Goal: Task Accomplishment & Management: Complete application form

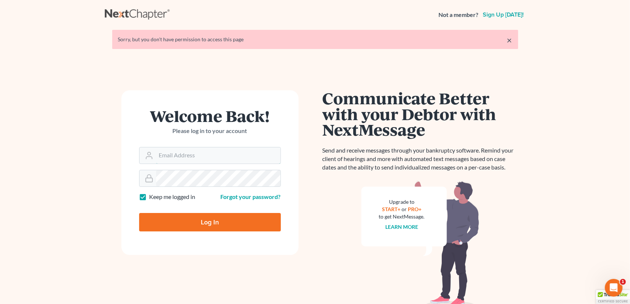
type input "cmontemayor@saderlawfirm.com"
click at [221, 219] on input "Log In" at bounding box center [210, 222] width 142 height 18
type input "Thinking..."
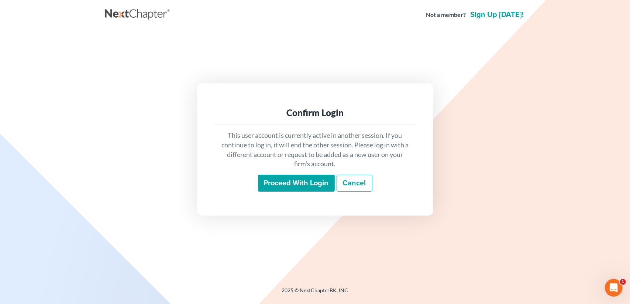
click at [314, 180] on input "Proceed with login" at bounding box center [296, 183] width 77 height 17
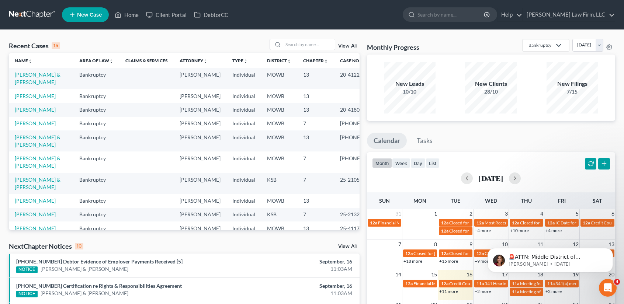
click at [81, 14] on span "New Case" at bounding box center [89, 15] width 25 height 6
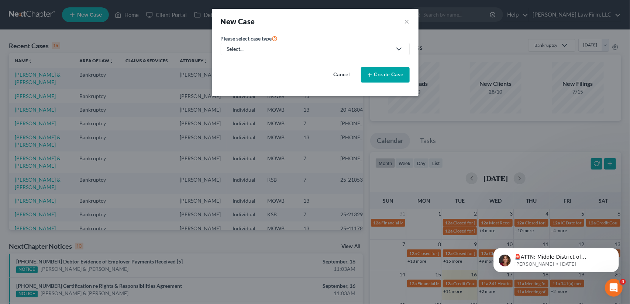
click at [259, 47] on div "Select..." at bounding box center [309, 48] width 165 height 7
click at [253, 64] on div "Bankruptcy" at bounding box center [241, 63] width 27 height 7
select select "46"
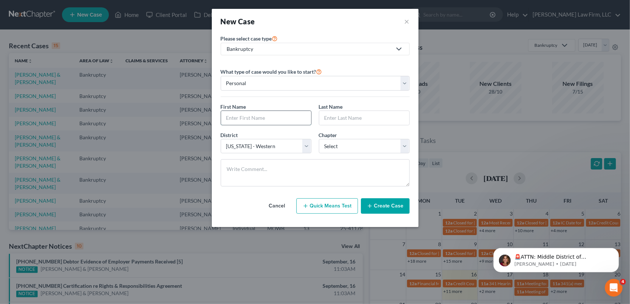
click at [250, 117] on input "text" at bounding box center [266, 118] width 90 height 14
type input "Diashae"
type input "Hargrove"
click at [358, 146] on select "Select 7 11 12 13" at bounding box center [364, 146] width 91 height 15
select select "0"
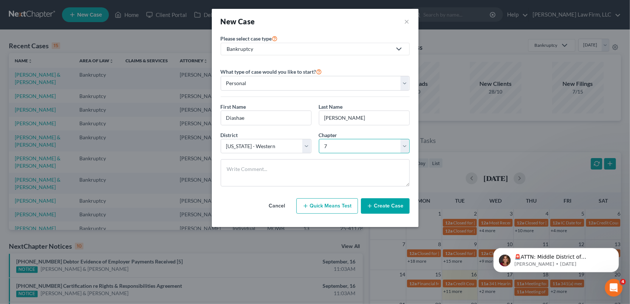
click at [319, 139] on select "Select 7 11 12 13" at bounding box center [364, 146] width 91 height 15
click at [375, 205] on button "Create Case" at bounding box center [385, 205] width 49 height 15
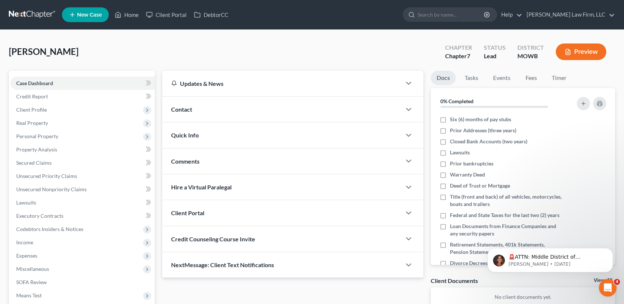
click at [189, 110] on span "Contact" at bounding box center [181, 109] width 21 height 7
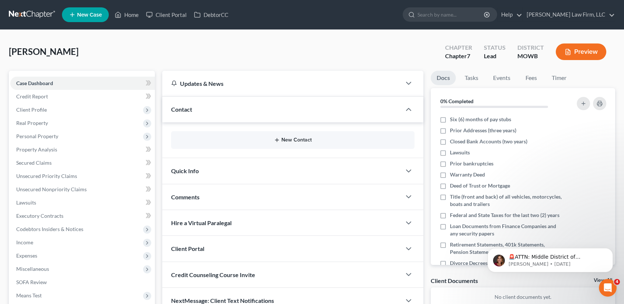
click at [279, 140] on icon "button" at bounding box center [277, 140] width 6 height 6
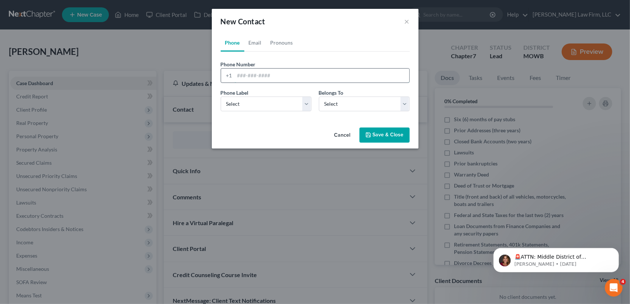
click at [247, 77] on input "tel" at bounding box center [322, 76] width 175 height 14
type input "816-299-7741"
click at [274, 105] on select "Select Mobile Home Work Other" at bounding box center [266, 104] width 91 height 15
select select "0"
click at [221, 97] on select "Select Mobile Home Work Other" at bounding box center [266, 104] width 91 height 15
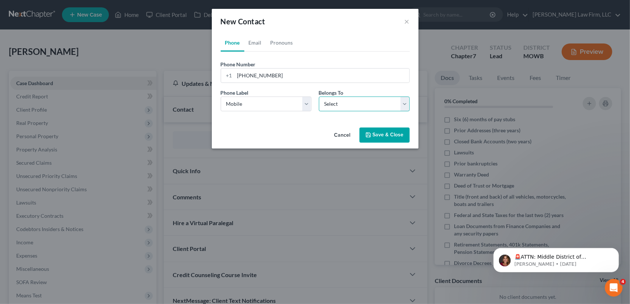
click at [336, 101] on select "Select Client Other" at bounding box center [364, 104] width 91 height 15
select select "0"
click at [319, 97] on select "Select Client Other" at bounding box center [364, 104] width 91 height 15
select select "0"
click at [252, 44] on link "Email" at bounding box center [255, 43] width 22 height 18
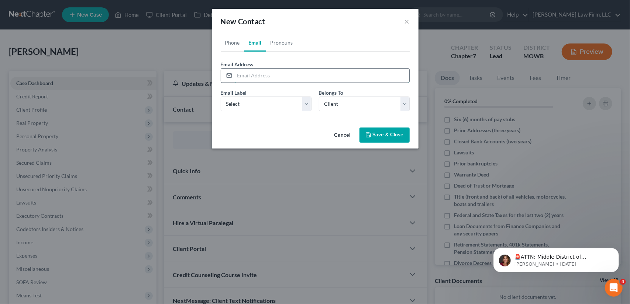
drag, startPoint x: 251, startPoint y: 75, endPoint x: 246, endPoint y: 73, distance: 4.9
click at [251, 75] on input "email" at bounding box center [322, 76] width 175 height 14
type input "dhargrove115@gmail.com"
click at [243, 103] on select "Select Home Work Other" at bounding box center [266, 104] width 91 height 15
select select "0"
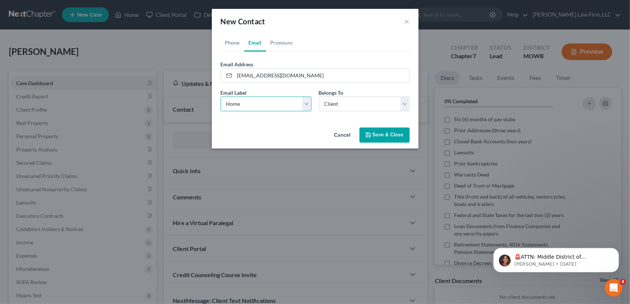
click at [221, 97] on select "Select Home Work Other" at bounding box center [266, 104] width 91 height 15
click at [374, 135] on button "Save & Close" at bounding box center [384, 135] width 50 height 15
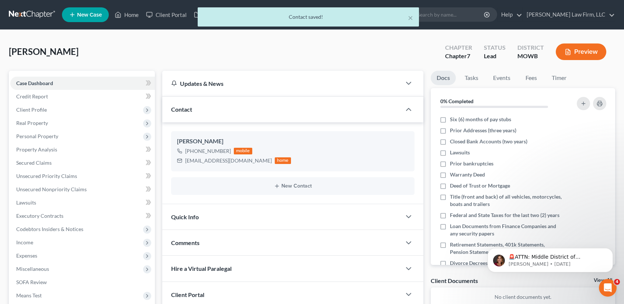
scroll to position [100, 0]
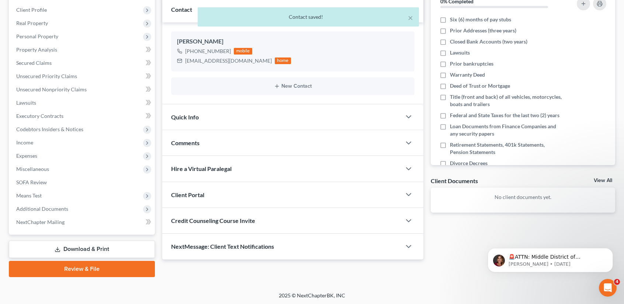
click at [195, 142] on span "Comments" at bounding box center [185, 142] width 28 height 7
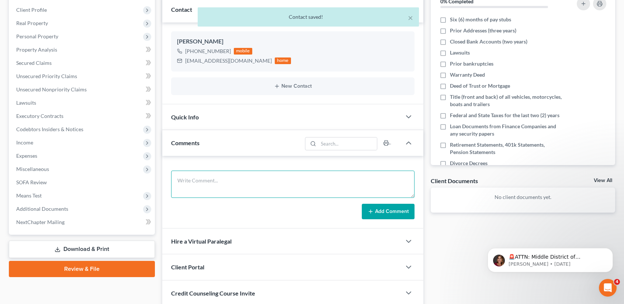
click at [206, 183] on textarea at bounding box center [293, 184] width 244 height 27
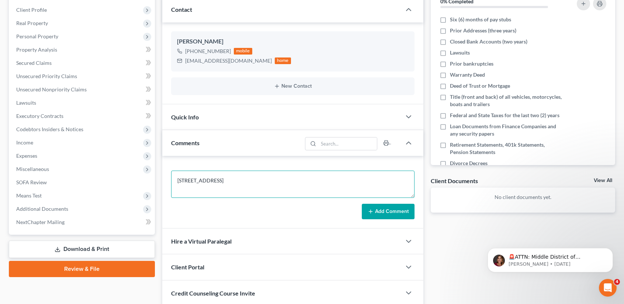
click at [209, 181] on textarea "3842 E. 67th terrace" at bounding box center [293, 184] width 244 height 27
type textarea "3842 E. 67th Terrace Kansas City MO 64132"
click at [368, 211] on icon at bounding box center [371, 212] width 6 height 6
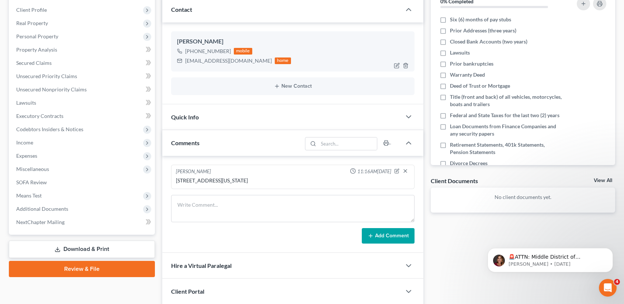
scroll to position [0, 0]
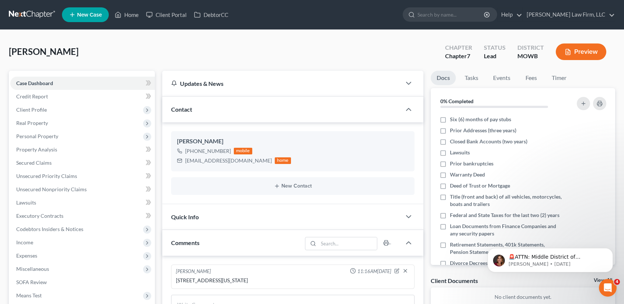
click at [179, 214] on span "Quick Info" at bounding box center [185, 217] width 28 height 7
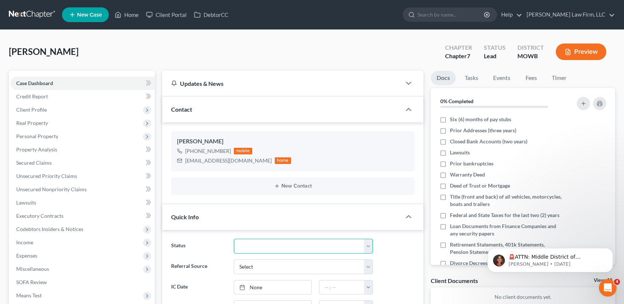
click at [256, 247] on select "Closed Discharged Dismissed Filed In Progress Lead Lost Lead Ready to File To R…" at bounding box center [303, 246] width 139 height 15
select select "4"
click at [234, 239] on select "Closed Discharged Dismissed Filed In Progress Lead Lost Lead Ready to File To R…" at bounding box center [303, 246] width 139 height 15
click at [258, 266] on select "Select Word Of Mouth Previous Clients Direct Mail Website Google Search Modern …" at bounding box center [303, 267] width 139 height 15
select select "6"
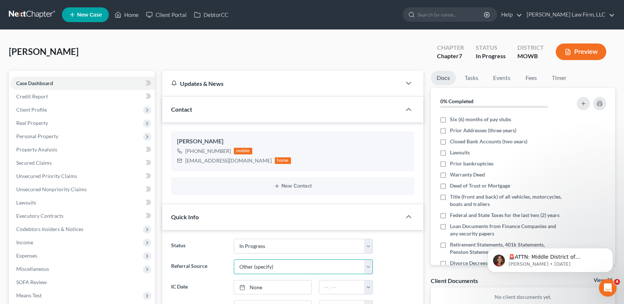
click at [234, 260] on select "Select Word Of Mouth Previous Clients Direct Mail Website Google Search Modern …" at bounding box center [303, 267] width 139 height 15
click at [256, 282] on input "text" at bounding box center [303, 288] width 138 height 14
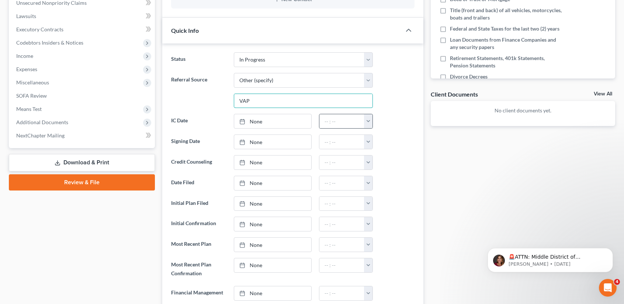
scroll to position [197, 0]
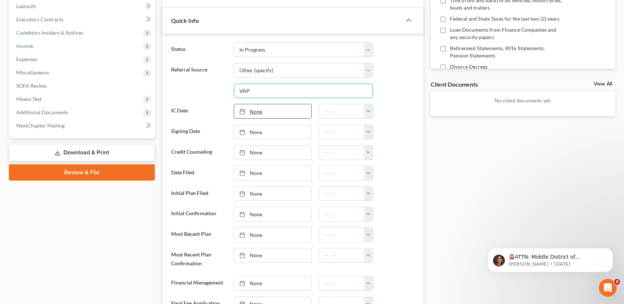
type input "VAP"
click at [256, 111] on link "None" at bounding box center [272, 111] width 77 height 14
type input "9/16/2025"
click at [371, 111] on button "button" at bounding box center [368, 111] width 8 height 14
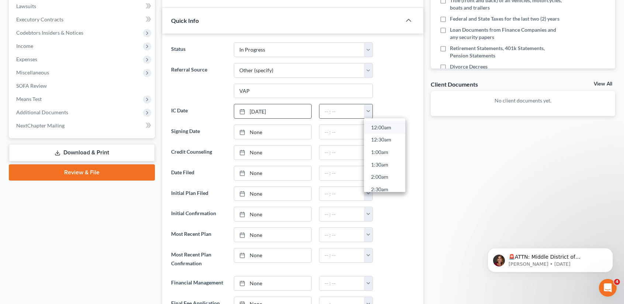
click at [380, 124] on link "12:00am" at bounding box center [384, 127] width 41 height 13
type input "12:00am"
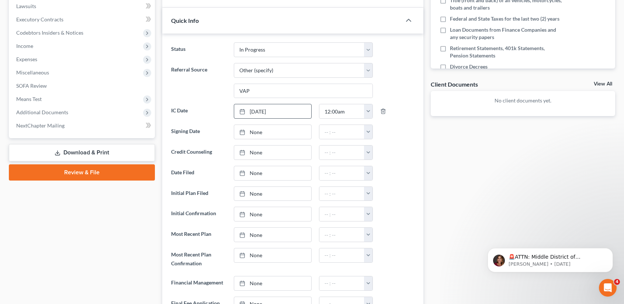
scroll to position [0, 0]
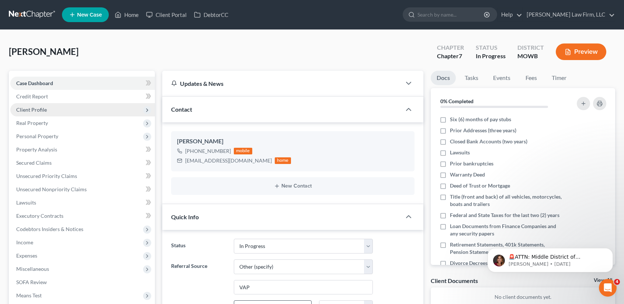
click at [42, 110] on span "Client Profile" at bounding box center [31, 110] width 31 height 6
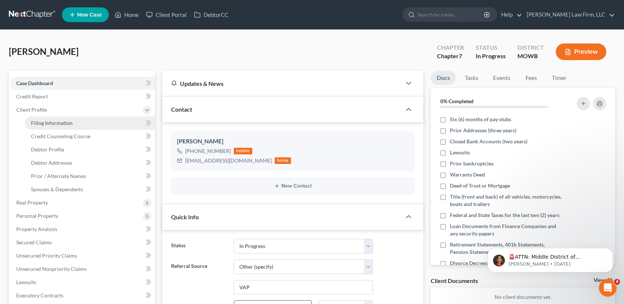
click at [42, 119] on link "Filing Information" at bounding box center [90, 123] width 130 height 13
select select "1"
select select "0"
select select "46"
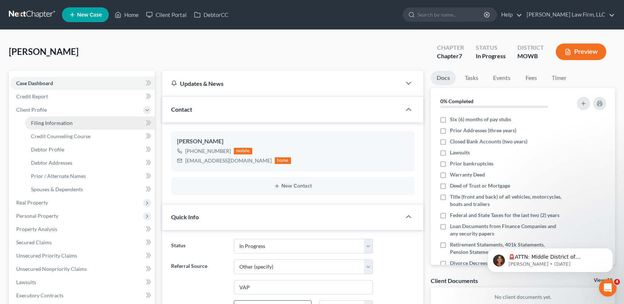
select select "26"
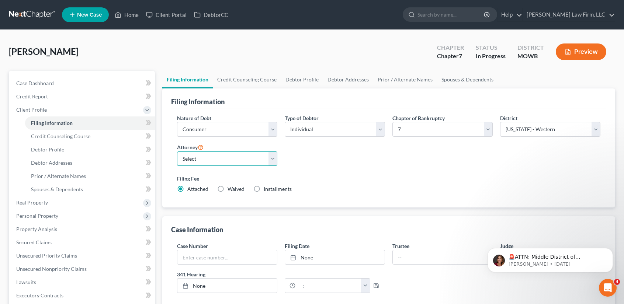
click at [244, 154] on select "Select Bradley McCormack - MOWB Bradley McCormack - KSB Bradley McCormack - MOE…" at bounding box center [227, 159] width 100 height 15
select select "8"
click at [177, 152] on select "Select Bradley McCormack - MOWB Bradley McCormack - KSB Bradley McCormack - MOE…" at bounding box center [227, 159] width 100 height 15
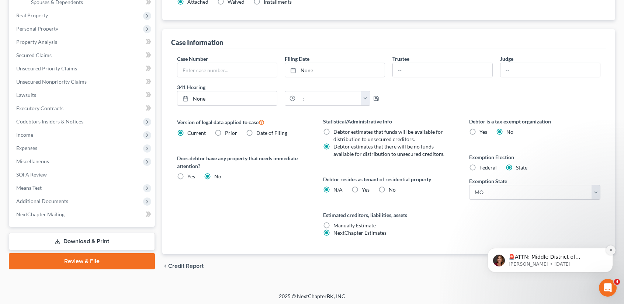
click at [613, 250] on button "Dismiss notification" at bounding box center [611, 251] width 10 height 10
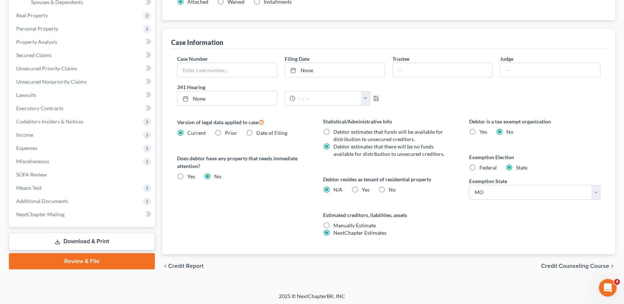
click at [567, 265] on span "Credit Counseling Course" at bounding box center [575, 266] width 68 height 6
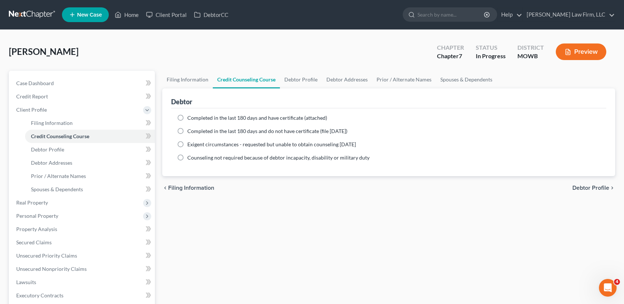
click at [187, 130] on label "Completed in the last 180 days and do not have certificate (file within 14 days)" at bounding box center [267, 131] width 160 height 7
click at [190, 130] on input "Completed in the last 180 days and do not have certificate (file within 14 days)" at bounding box center [192, 130] width 5 height 5
radio input "true"
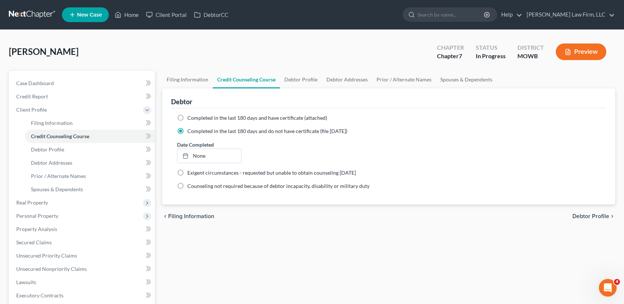
click at [587, 216] on span "Debtor Profile" at bounding box center [591, 217] width 37 height 6
select select "0"
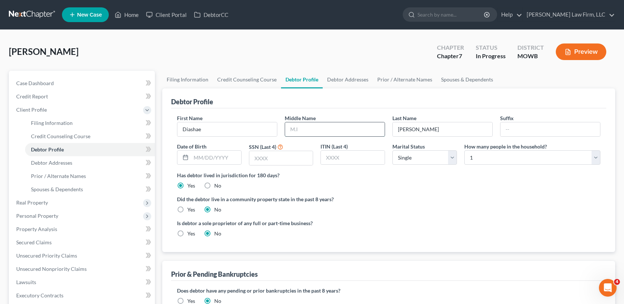
click at [298, 129] on input "text" at bounding box center [335, 129] width 100 height 14
type input "Malika S"
type input "11/05/1993"
type input "7695"
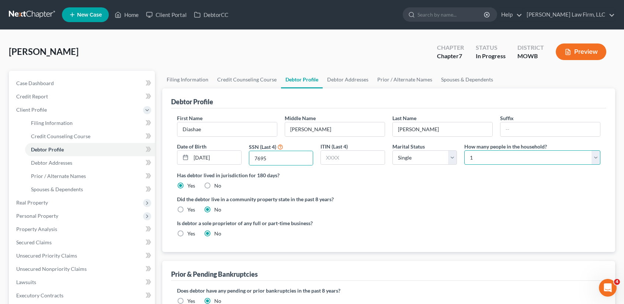
drag, startPoint x: 499, startPoint y: 156, endPoint x: 477, endPoint y: 163, distance: 23.5
click at [499, 156] on select "Select 1 2 3 4 5 6 7 8 9 10 11 12 13 14 15 16 17 18 19 20" at bounding box center [532, 158] width 136 height 15
select select "2"
click at [464, 151] on select "Select 1 2 3 4 5 6 7 8 9 10 11 12 13 14 15 16 17 18 19 20" at bounding box center [532, 158] width 136 height 15
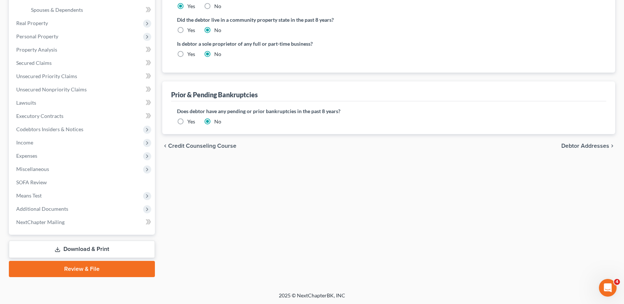
click at [598, 146] on span "Debtor Addresses" at bounding box center [586, 146] width 48 height 6
select select "0"
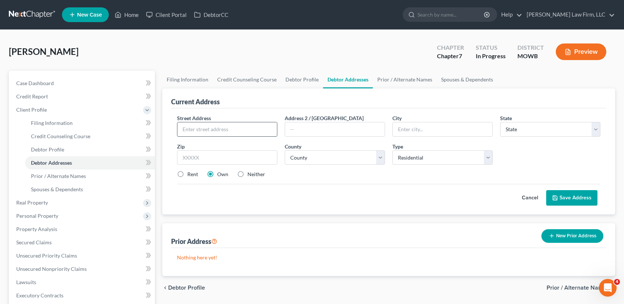
click at [211, 130] on input "text" at bounding box center [227, 129] width 100 height 14
type input "3843 E. 57th Terrace"
click at [229, 156] on input "text" at bounding box center [227, 158] width 100 height 15
type input "64132"
type input "Kansas City"
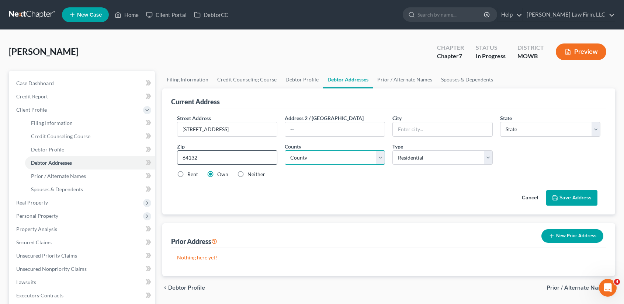
select select "26"
click at [336, 156] on select "County Adair County Andrew County Atchison County Audrain County Barry County B…" at bounding box center [335, 158] width 100 height 15
select select "47"
click at [285, 151] on select "County Adair County Andrew County Atchison County Audrain County Barry County B…" at bounding box center [335, 158] width 100 height 15
click at [187, 173] on label "Rent" at bounding box center [192, 174] width 11 height 7
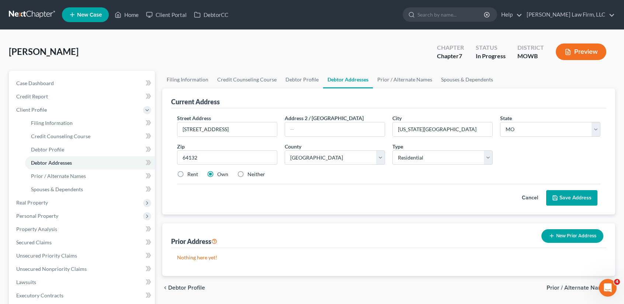
click at [190, 173] on input "Rent" at bounding box center [192, 173] width 5 height 5
radio input "true"
click at [583, 198] on button "Save Address" at bounding box center [571, 197] width 51 height 15
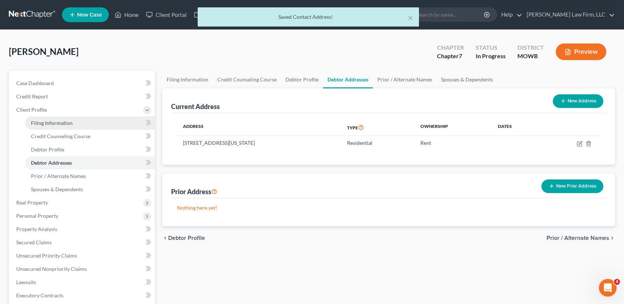
click at [66, 119] on link "Filing Information" at bounding box center [90, 123] width 130 height 13
select select "1"
select select "0"
select select "46"
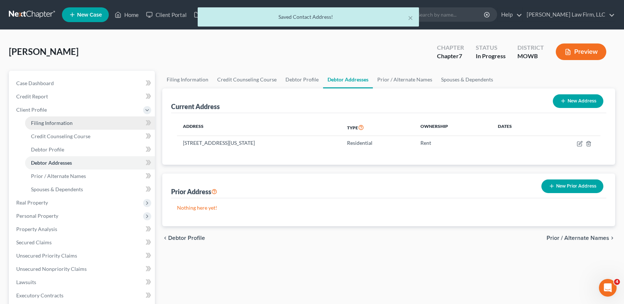
select select "8"
select select "26"
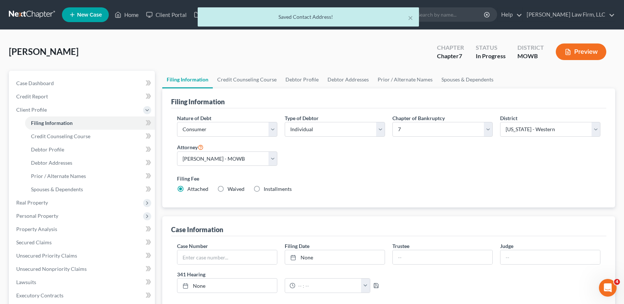
scroll to position [187, 0]
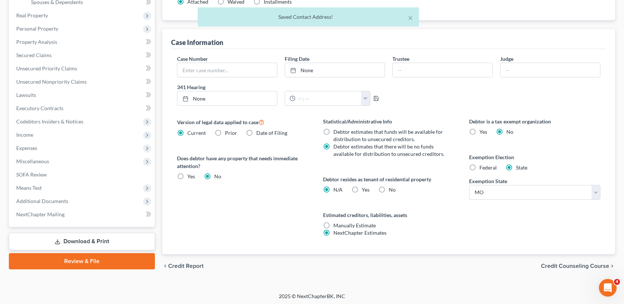
click at [362, 187] on label "Yes Yes" at bounding box center [366, 189] width 8 height 7
click at [365, 187] on input "Yes Yes" at bounding box center [367, 188] width 5 height 5
radio input "true"
radio input "false"
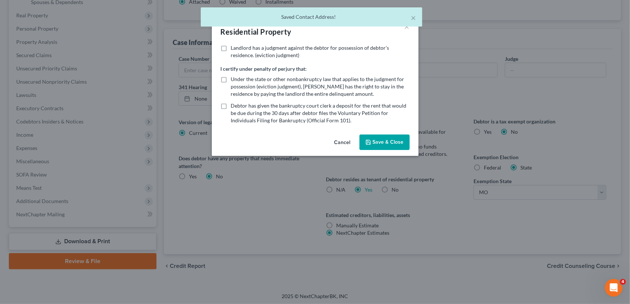
click at [391, 143] on button "Save & Close" at bounding box center [384, 142] width 50 height 15
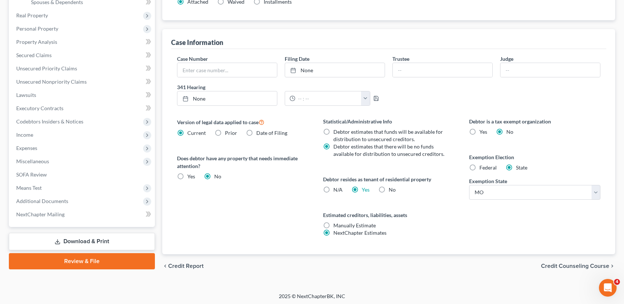
scroll to position [0, 0]
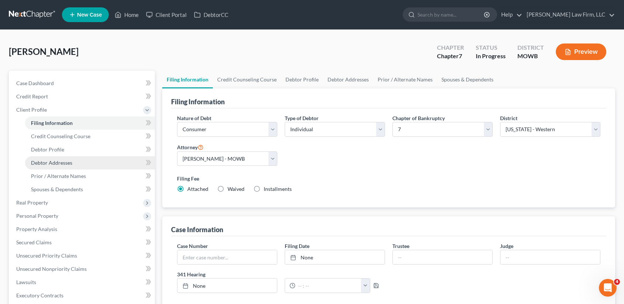
click at [58, 165] on span "Debtor Addresses" at bounding box center [51, 163] width 41 height 6
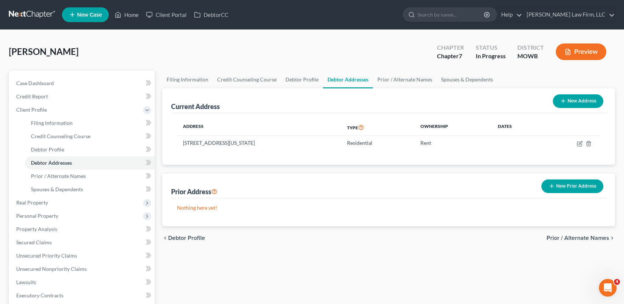
click at [596, 236] on span "Prior / Alternate Names" at bounding box center [578, 238] width 63 height 6
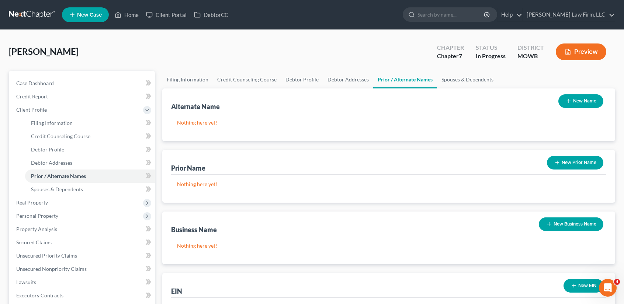
scroll to position [180, 0]
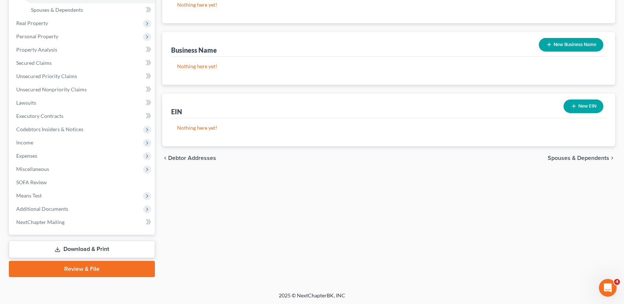
click at [598, 155] on span "Spouses & Dependents" at bounding box center [579, 158] width 62 height 6
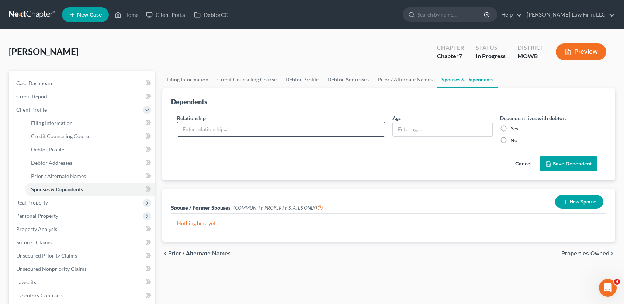
click at [273, 130] on input "text" at bounding box center [280, 129] width 207 height 14
type input "Son"
type input "4"
click at [511, 127] on label "Yes" at bounding box center [515, 128] width 8 height 7
click at [514, 127] on input "Yes" at bounding box center [516, 127] width 5 height 5
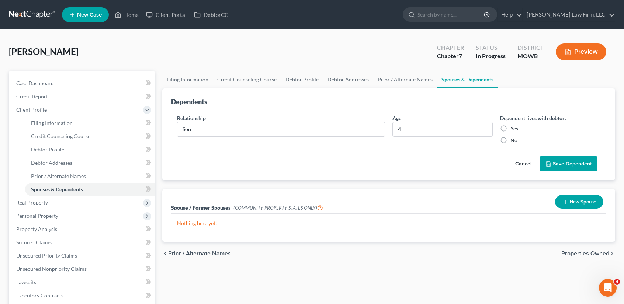
radio input "true"
click at [555, 165] on button "Save Dependent" at bounding box center [569, 163] width 58 height 15
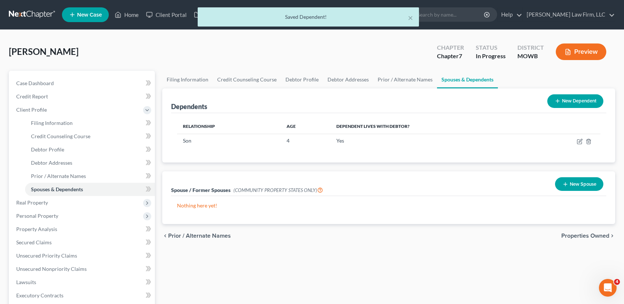
click at [570, 101] on button "New Dependent" at bounding box center [576, 101] width 56 height 14
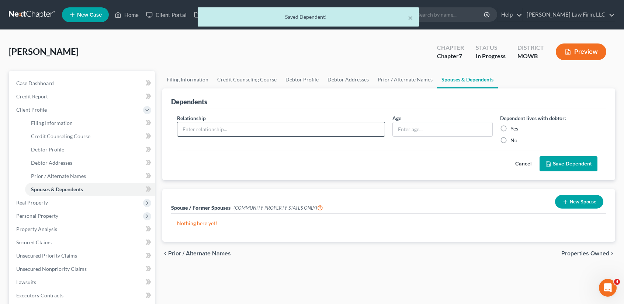
click at [222, 127] on input "text" at bounding box center [280, 129] width 207 height 14
type input "Daughter"
type input "3"
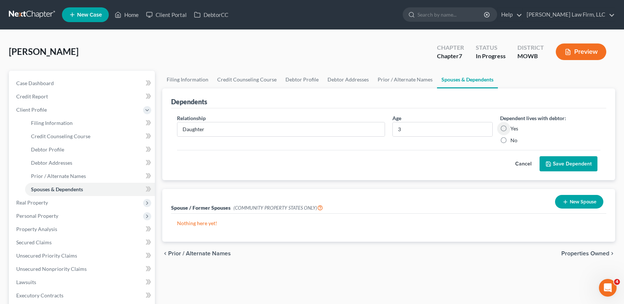
drag, startPoint x: 503, startPoint y: 129, endPoint x: 607, endPoint y: 161, distance: 109.5
click at [511, 129] on label "Yes" at bounding box center [515, 128] width 8 height 7
click at [514, 129] on input "Yes" at bounding box center [516, 127] width 5 height 5
radio input "true"
click at [581, 161] on button "Save Dependent" at bounding box center [569, 163] width 58 height 15
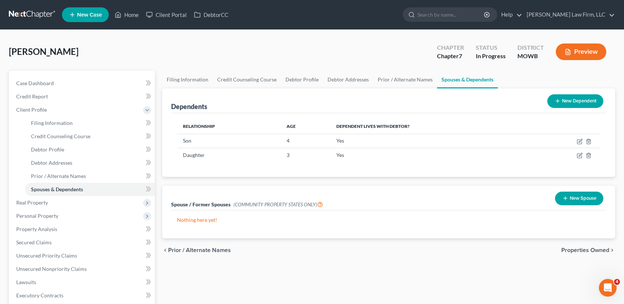
scroll to position [180, 0]
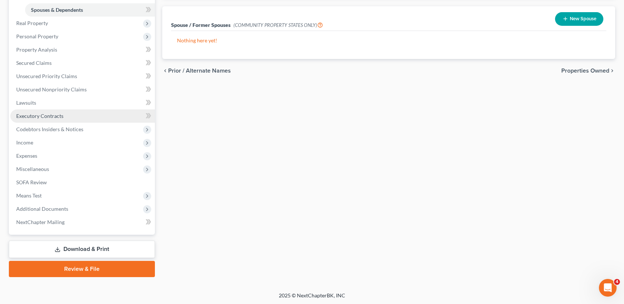
click at [39, 118] on span "Executory Contracts" at bounding box center [39, 116] width 47 height 6
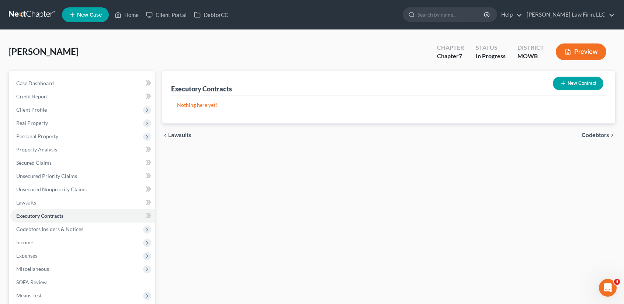
click at [584, 82] on button "New Contract" at bounding box center [578, 84] width 51 height 14
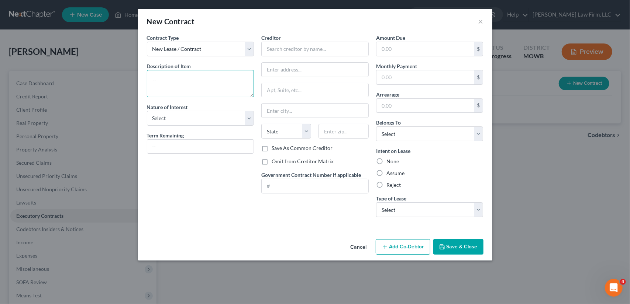
click at [189, 77] on textarea at bounding box center [200, 83] width 107 height 27
type textarea "L"
type textarea "Residential Lease"
click at [159, 147] on input "text" at bounding box center [200, 147] width 107 height 14
click at [160, 147] on input "text" at bounding box center [200, 147] width 107 height 14
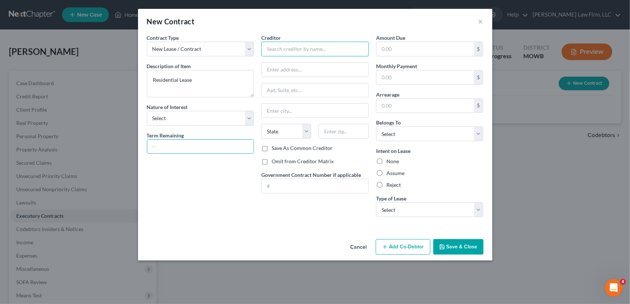
click at [298, 49] on input "text" at bounding box center [314, 49] width 107 height 15
type input "Adam Ward"
type input "3843 E. 67th Terrace"
type input "64132"
type input "Kansas City"
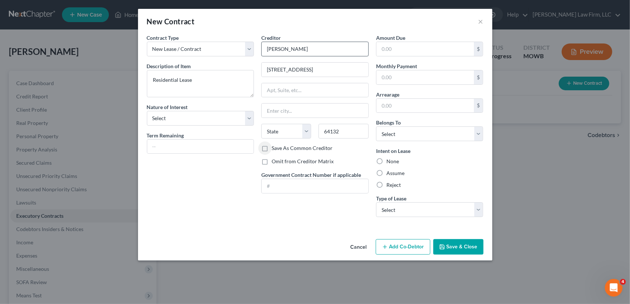
select select "26"
click at [402, 133] on select "Select Debtor 1 Only Debtor 2 Only Debtor 1 And Debtor 2 Only At Least One Of T…" at bounding box center [429, 134] width 107 height 15
select select "0"
click at [376, 127] on select "Select Debtor 1 Only Debtor 2 Only Debtor 1 And Debtor 2 Only At Least One Of T…" at bounding box center [429, 134] width 107 height 15
click at [476, 208] on select "Select Real Estate Car Other" at bounding box center [429, 210] width 107 height 15
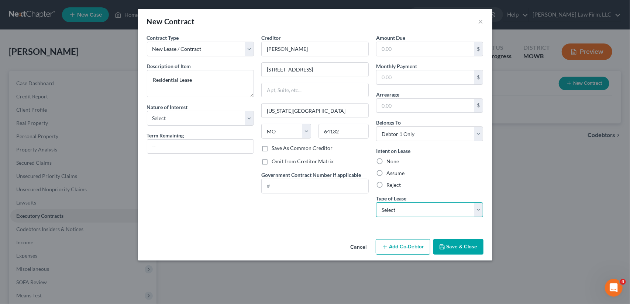
select select "2"
click at [376, 203] on select "Select Real Estate Car Other" at bounding box center [429, 210] width 107 height 15
click at [474, 246] on button "Save & Close" at bounding box center [458, 246] width 50 height 15
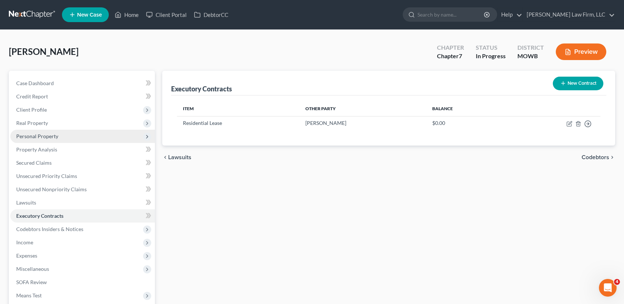
click at [52, 136] on span "Personal Property" at bounding box center [37, 136] width 42 height 6
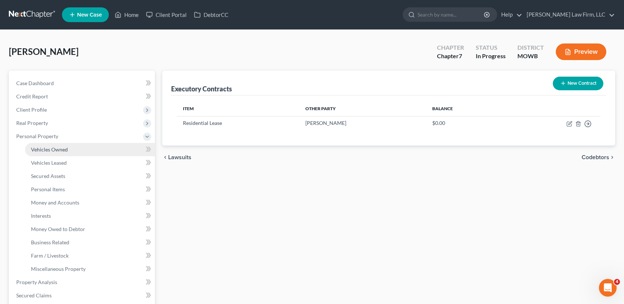
click at [60, 152] on span "Vehicles Owned" at bounding box center [49, 149] width 37 height 6
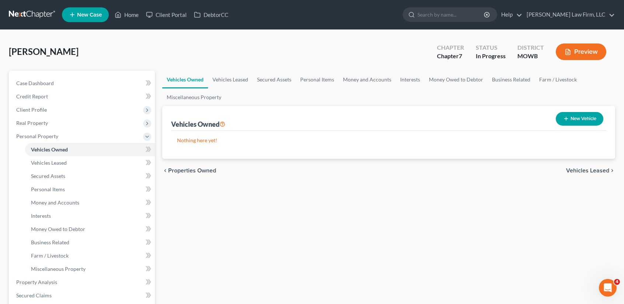
click at [582, 122] on button "New Vehicle" at bounding box center [580, 119] width 48 height 14
select select "0"
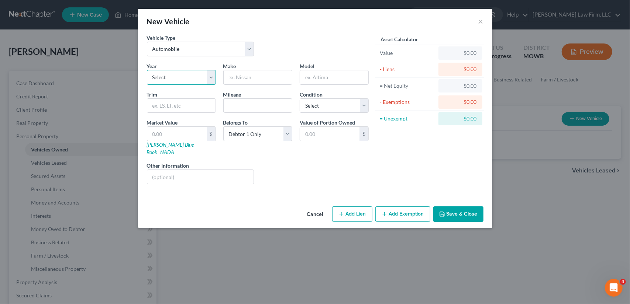
click at [189, 76] on select "Select 2026 2025 2024 2023 2022 2021 2020 2019 2018 2017 2016 2015 2014 2013 20…" at bounding box center [181, 77] width 69 height 15
select select "20"
click at [147, 70] on select "Select 2026 2025 2024 2023 2022 2021 2020 2019 2018 2017 2016 2015 2014 2013 20…" at bounding box center [181, 77] width 69 height 15
click at [241, 76] on input "text" at bounding box center [258, 77] width 68 height 14
type input "Acura"
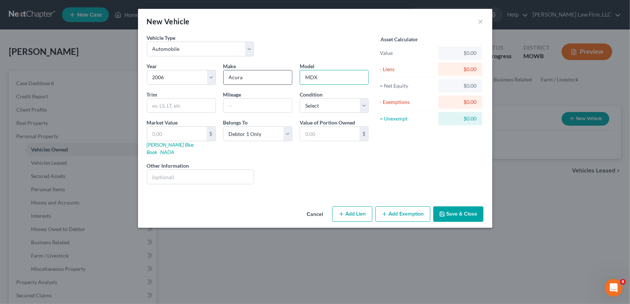
type input "MDX"
type input "201,796"
select select "2"
type input "7"
type input "7.00"
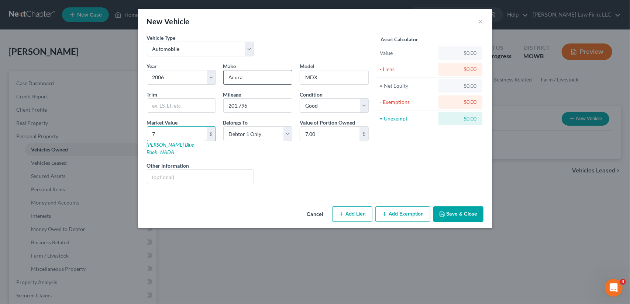
type input "70"
type input "70.00"
type input "700"
type input "700.00"
type input "7000"
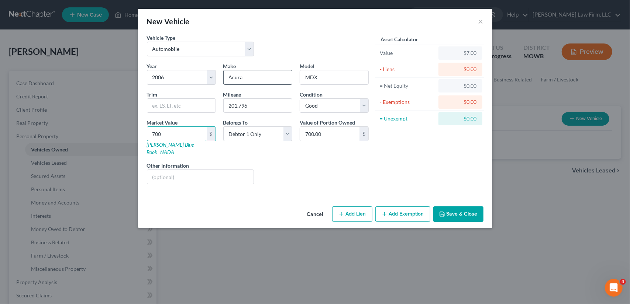
type input "7,000.00"
click at [153, 170] on input "text" at bounding box center [200, 177] width 107 height 14
type input "VIN No.:"
click at [475, 207] on button "Save & Close" at bounding box center [458, 214] width 50 height 15
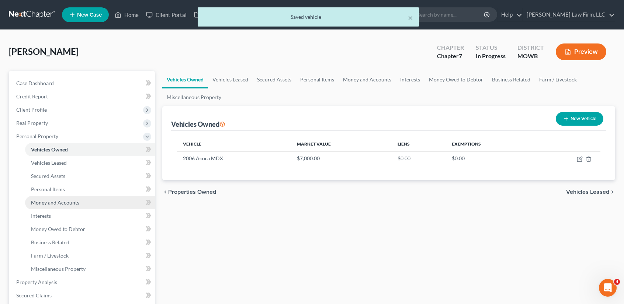
drag, startPoint x: 55, startPoint y: 200, endPoint x: 81, endPoint y: 196, distance: 25.8
click at [55, 200] on span "Money and Accounts" at bounding box center [55, 203] width 48 height 6
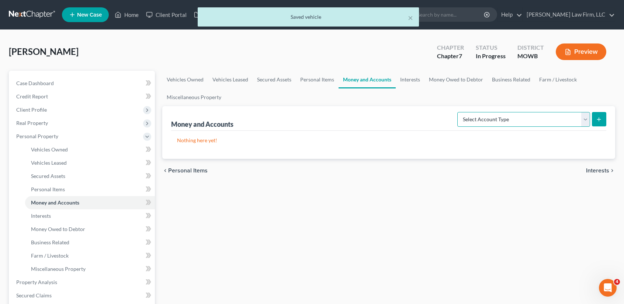
click at [587, 120] on select "Select Account Type Brokerage Cash on Hand Certificates of Deposit Checking Acc…" at bounding box center [523, 119] width 133 height 15
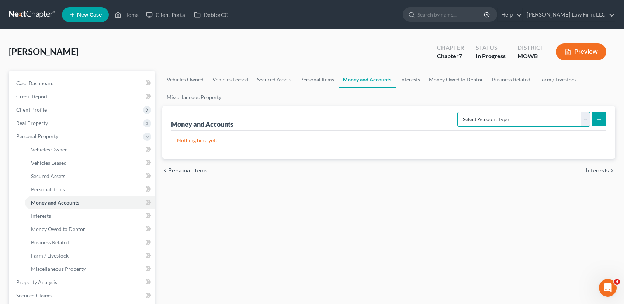
select select "checking"
click at [459, 112] on select "Select Account Type Brokerage Cash on Hand Certificates of Deposit Checking Acc…" at bounding box center [523, 119] width 133 height 15
click at [596, 121] on icon "submit" at bounding box center [599, 120] width 6 height 6
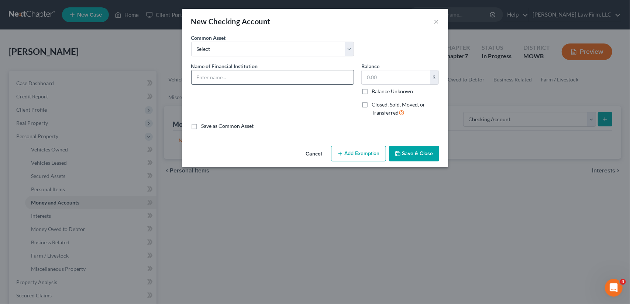
drag, startPoint x: 203, startPoint y: 75, endPoint x: 207, endPoint y: 72, distance: 4.5
click at [203, 75] on input "text" at bounding box center [272, 77] width 162 height 14
type input "Acct. No. 2513 - Varo Savings Acc"
click at [311, 153] on button "Cancel" at bounding box center [314, 154] width 28 height 15
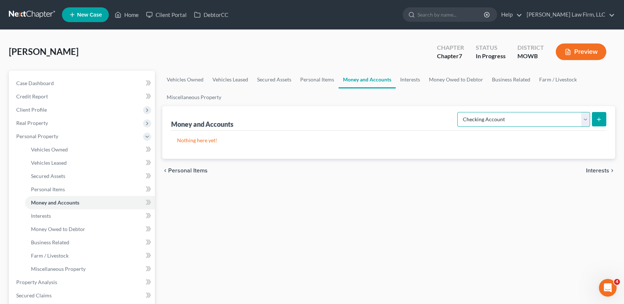
click at [549, 123] on select "Select Account Type Brokerage Cash on Hand Certificates of Deposit Checking Acc…" at bounding box center [523, 119] width 133 height 15
select select "savings"
click at [459, 112] on select "Select Account Type Brokerage Cash on Hand Certificates of Deposit Checking Acc…" at bounding box center [523, 119] width 133 height 15
click at [604, 119] on button "submit" at bounding box center [599, 119] width 14 height 14
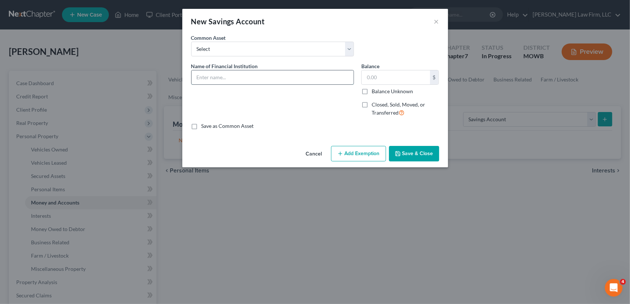
click at [223, 73] on input "text" at bounding box center [272, 77] width 162 height 14
type input "Acct. No. 2513 - Varo Savings"
click at [399, 78] on input "text" at bounding box center [396, 77] width 68 height 14
type input "1"
type input "1.66"
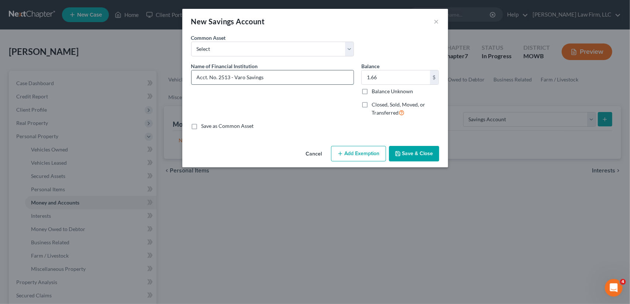
click at [229, 76] on input "Acct. No. 2513 - Varo Savings" at bounding box center [272, 77] width 162 height 14
click at [268, 77] on input "Acct. No. 2425 - Varo Savings" at bounding box center [272, 77] width 162 height 14
type input "Acct. No. 2425 - Varo Bank"
click at [415, 155] on button "Save & Close" at bounding box center [414, 153] width 50 height 15
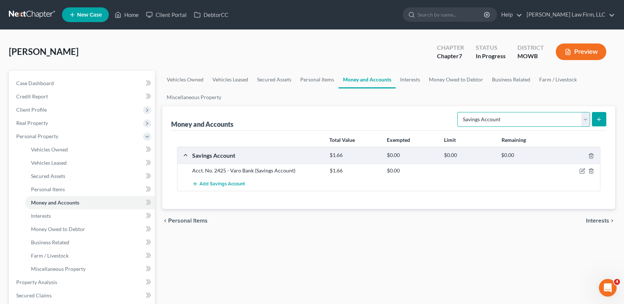
click at [586, 119] on select "Select Account Type Brokerage Cash on Hand Certificates of Deposit Checking Acc…" at bounding box center [523, 119] width 133 height 15
select select "checking"
click at [459, 112] on select "Select Account Type Brokerage Cash on Hand Certificates of Deposit Checking Acc…" at bounding box center [523, 119] width 133 height 15
click at [602, 121] on icon "submit" at bounding box center [599, 120] width 6 height 6
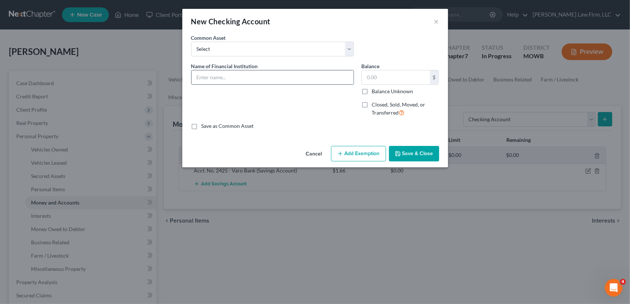
click at [302, 81] on input "text" at bounding box center [272, 77] width 162 height 14
type input "Acct. No.: 2513 - Varo Bank"
type input "1.77"
click at [435, 152] on button "Save & Close" at bounding box center [414, 153] width 50 height 15
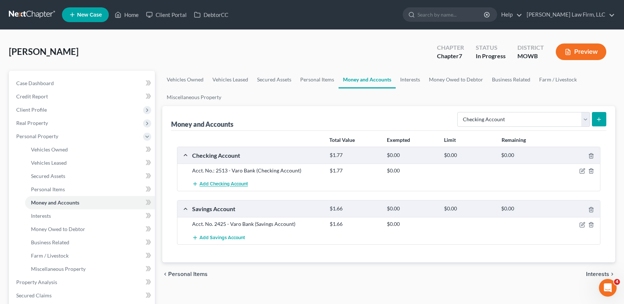
click at [234, 183] on span "Add Checking Account" at bounding box center [224, 185] width 48 height 6
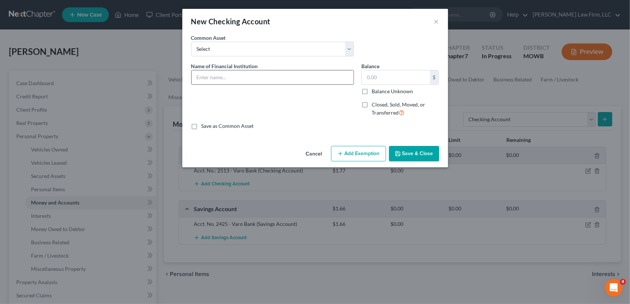
click at [219, 77] on input "text" at bounding box center [272, 77] width 162 height 14
type input "Acct. No. 0114 - Chime Bank"
type input "0.11"
click at [404, 152] on button "Save & Close" at bounding box center [414, 153] width 50 height 15
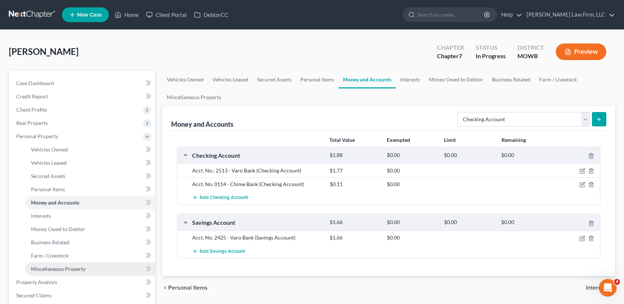
scroll to position [197, 0]
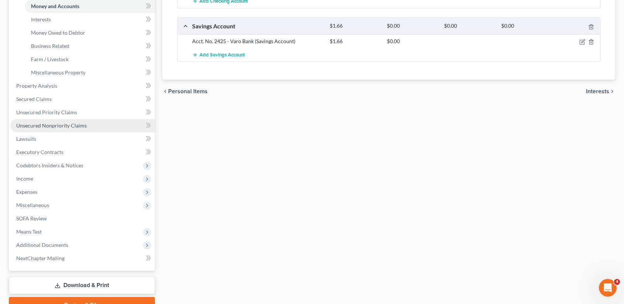
click at [41, 129] on link "Unsecured Nonpriority Claims" at bounding box center [82, 125] width 145 height 13
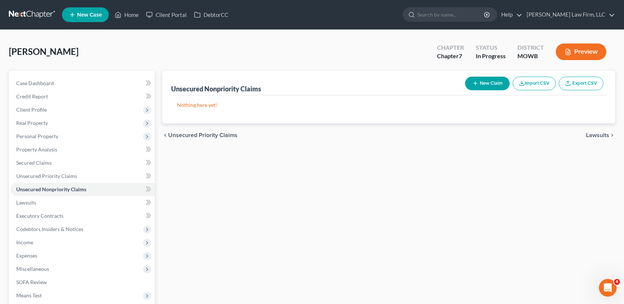
click at [495, 85] on button "New Claim" at bounding box center [487, 84] width 45 height 14
select select "0"
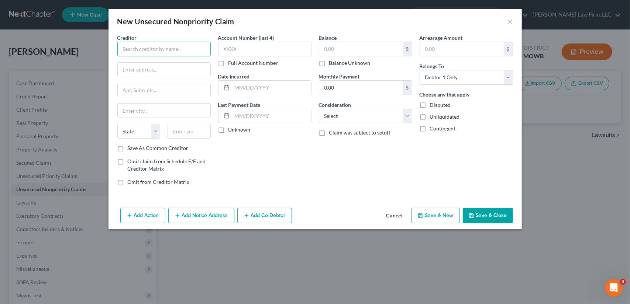
click at [153, 48] on input "text" at bounding box center [163, 49] width 93 height 15
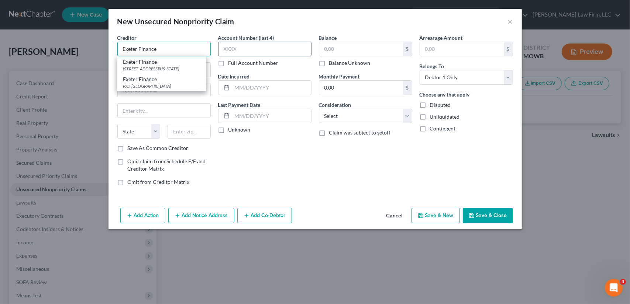
type input "Exeter Finance"
click at [239, 50] on input "text" at bounding box center [264, 49] width 93 height 15
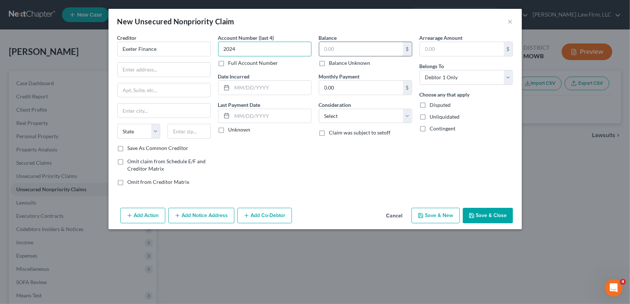
type input "2024"
click at [332, 53] on input "text" at bounding box center [361, 49] width 84 height 14
type input "26,332.00"
click at [338, 115] on select "Select Cable / Satellite Services Collection Agency Credit Card Debt Debt Couns…" at bounding box center [365, 116] width 93 height 15
select select "10"
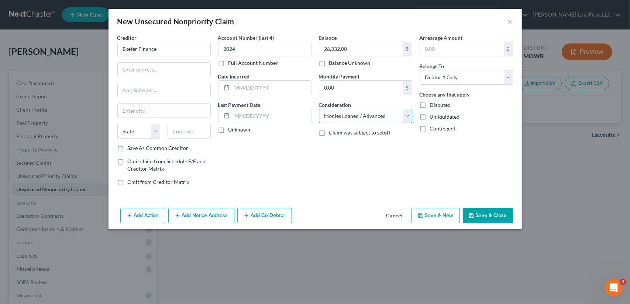
click at [319, 109] on select "Select Cable / Satellite Services Collection Agency Credit Card Debt Debt Couns…" at bounding box center [365, 116] width 93 height 15
click at [434, 214] on button "Save & New" at bounding box center [435, 215] width 48 height 15
select select "0"
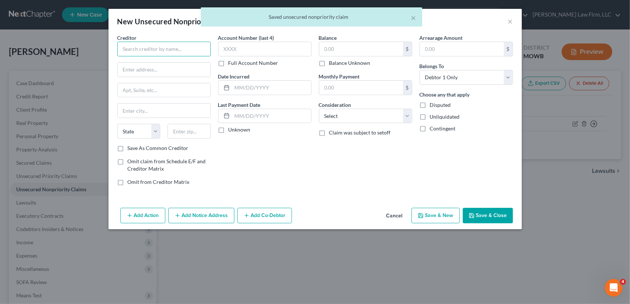
click at [134, 51] on input "text" at bounding box center [163, 49] width 93 height 15
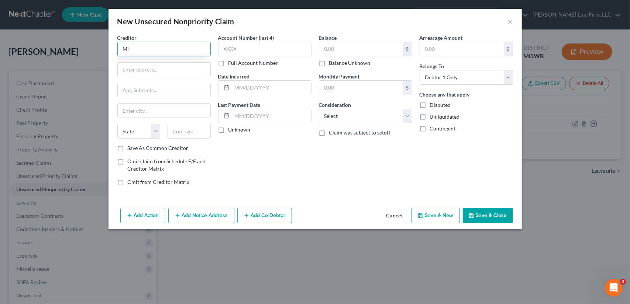
type input "M"
click at [163, 51] on input "text" at bounding box center [163, 49] width 93 height 15
type input "Midwest Auto"
type input "18320 Olive"
type input "64132"
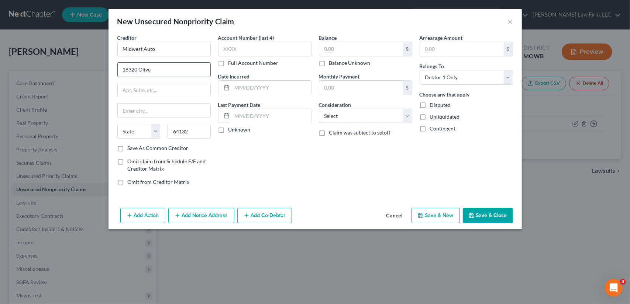
type input "Kansas City"
select select "26"
click at [335, 44] on input "text" at bounding box center [361, 49] width 84 height 14
type input "43,493.00"
click at [481, 213] on button "Save & Close" at bounding box center [488, 215] width 50 height 15
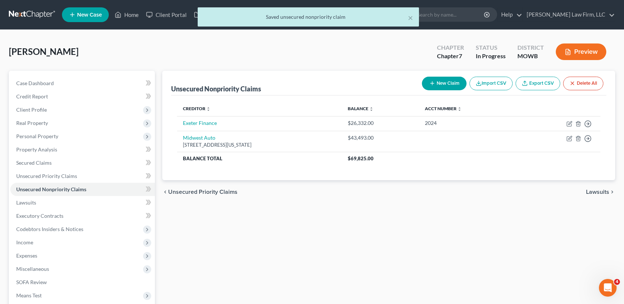
click at [441, 84] on button "New Claim" at bounding box center [444, 84] width 45 height 14
select select "0"
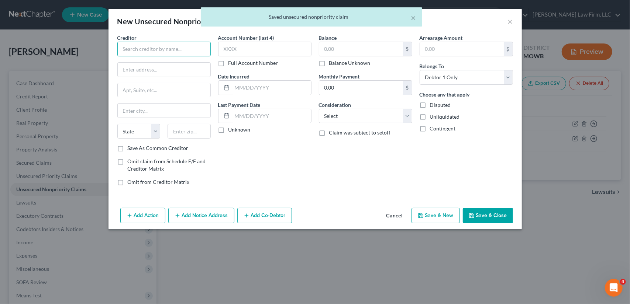
click at [159, 50] on input "text" at bounding box center [163, 49] width 93 height 15
type input "e"
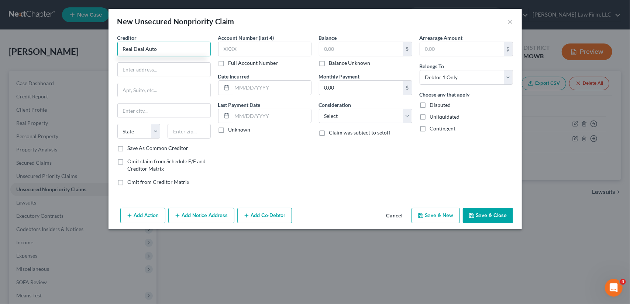
type input "Real Deal Auto"
type input "3843 E. 67th Terrace"
click at [400, 215] on button "Cancel" at bounding box center [394, 216] width 28 height 15
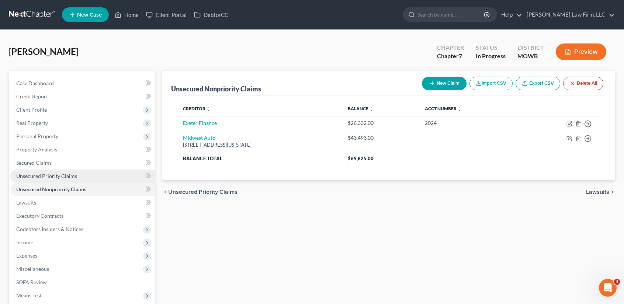
click at [43, 176] on span "Unsecured Priority Claims" at bounding box center [46, 176] width 61 height 6
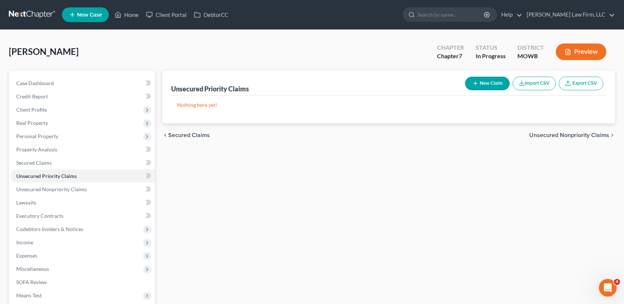
click at [498, 80] on button "New Claim" at bounding box center [487, 84] width 45 height 14
select select "0"
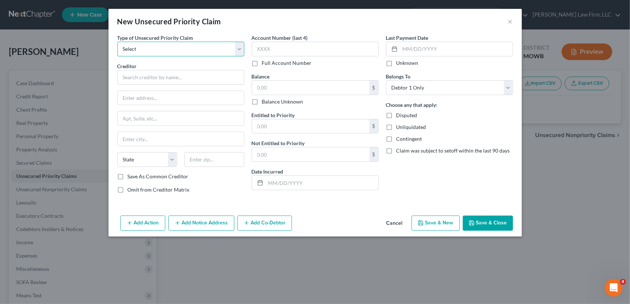
click at [146, 51] on select "Select Taxes & Other Government Units Domestic Support Obligations Extensions o…" at bounding box center [180, 49] width 127 height 15
select select "0"
click at [117, 42] on select "Select Taxes & Other Government Units Domestic Support Obligations Extensions o…" at bounding box center [180, 49] width 127 height 15
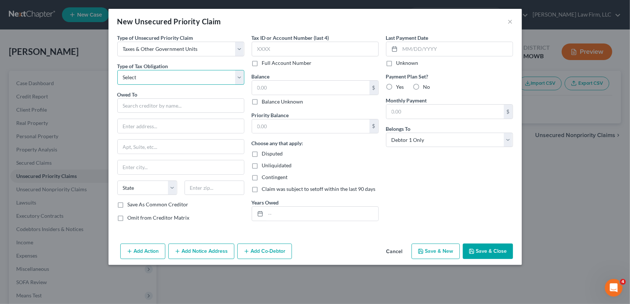
click at [138, 74] on select "Select Federal City State Franchise Tax Board Other" at bounding box center [180, 77] width 127 height 15
select select "0"
click at [117, 70] on select "Select Federal City State Franchise Tax Board Other" at bounding box center [180, 77] width 127 height 15
click at [141, 106] on input "text" at bounding box center [180, 106] width 127 height 15
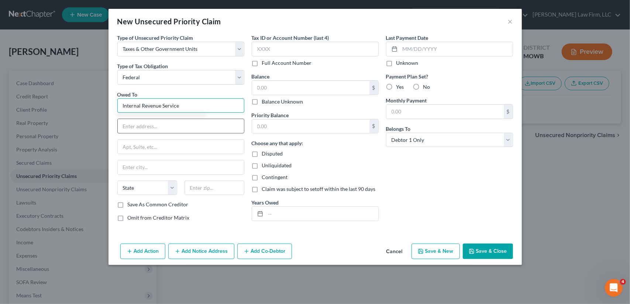
type input "Internal Revenue Service"
click at [145, 127] on input "text" at bounding box center [181, 126] width 126 height 14
type input "30 W. Pershing Road, Suite 600"
type input "64108"
type input "Kansas City"
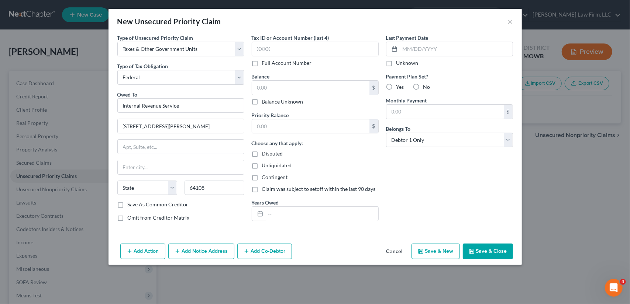
select select "26"
click at [277, 86] on input "text" at bounding box center [310, 88] width 117 height 14
type input "2,963.00"
click at [276, 217] on input "text" at bounding box center [322, 214] width 113 height 14
type input "2023"
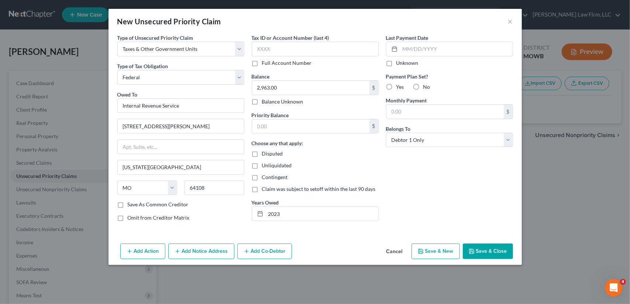
click at [471, 249] on icon "button" at bounding box center [472, 252] width 6 height 6
type input "0.00"
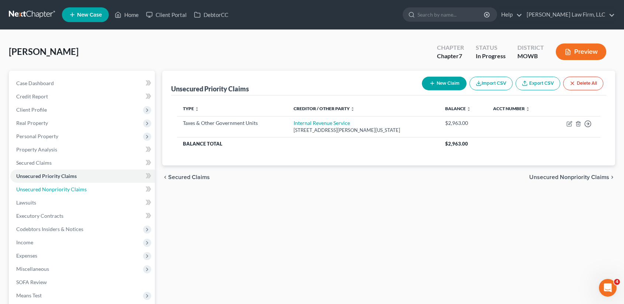
drag, startPoint x: 105, startPoint y: 188, endPoint x: 332, endPoint y: 178, distance: 227.1
click at [105, 188] on link "Unsecured Nonpriority Claims" at bounding box center [82, 189] width 145 height 13
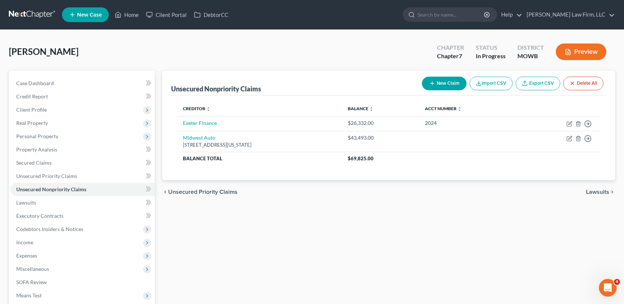
click at [439, 84] on button "New Claim" at bounding box center [444, 84] width 45 height 14
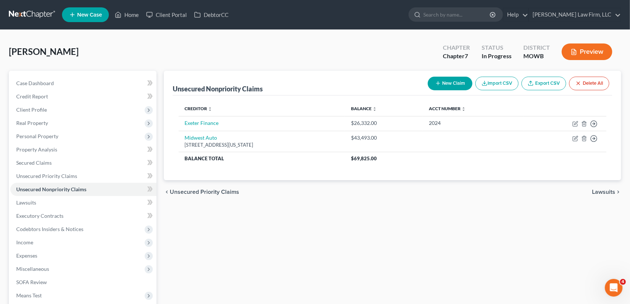
select select "0"
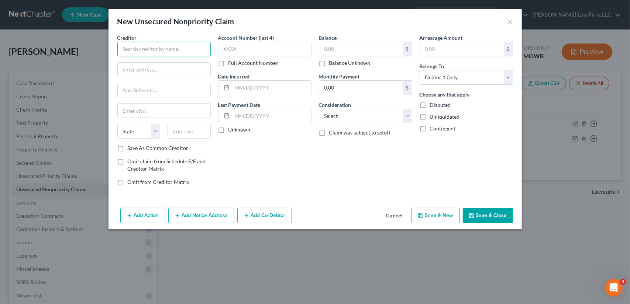
click at [190, 50] on input "text" at bounding box center [163, 49] width 93 height 15
type input "Faber & Brand"
click at [242, 86] on input "text" at bounding box center [271, 88] width 79 height 14
type input "06/24"
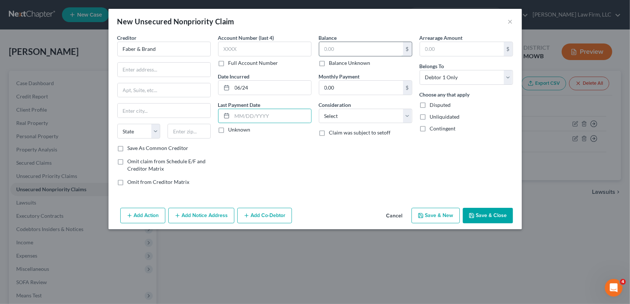
click at [338, 50] on input "text" at bounding box center [361, 49] width 84 height 14
type input "26,504.47"
click at [482, 216] on button "Save & Close" at bounding box center [488, 215] width 50 height 15
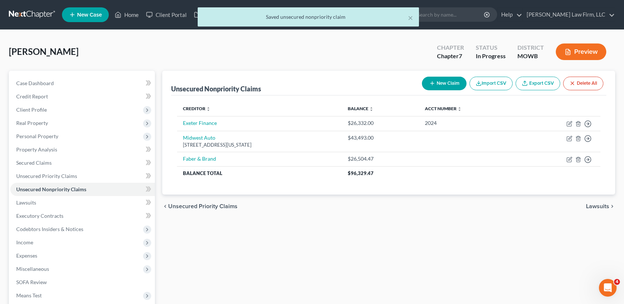
click at [449, 84] on button "New Claim" at bounding box center [444, 84] width 45 height 14
select select "0"
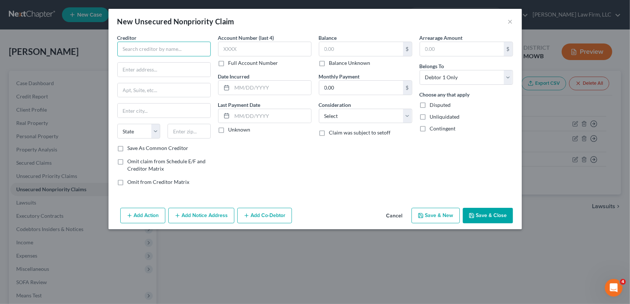
click at [179, 50] on input "text" at bounding box center [163, 49] width 93 height 15
click at [338, 50] on input "text" at bounding box center [361, 49] width 84 height 14
type input "Kansas City Department Group"
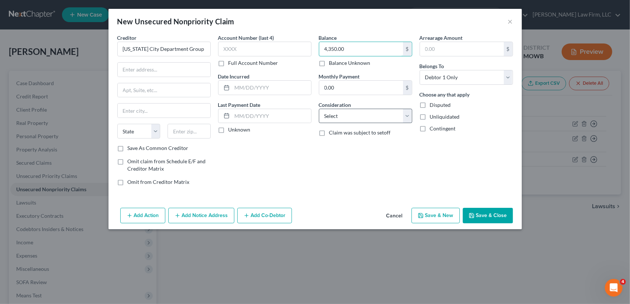
type input "4,350.00"
click at [135, 64] on input "text" at bounding box center [164, 70] width 93 height 14
type input "10719 Newton Avenue"
type input "64134"
type input "Kansas City"
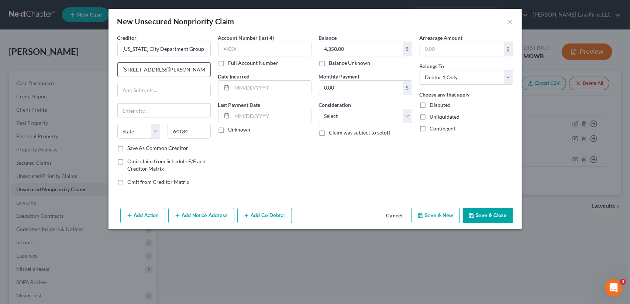
select select "26"
click at [433, 216] on button "Save & New" at bounding box center [435, 215] width 48 height 15
select select "0"
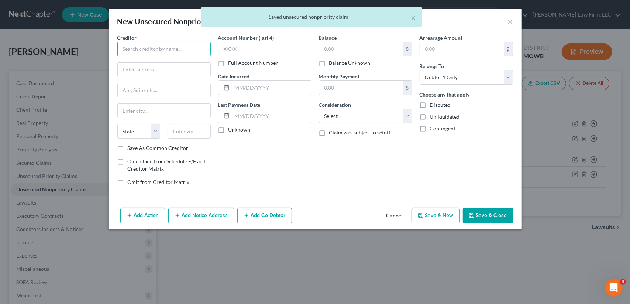
click at [178, 49] on input "text" at bounding box center [163, 49] width 93 height 15
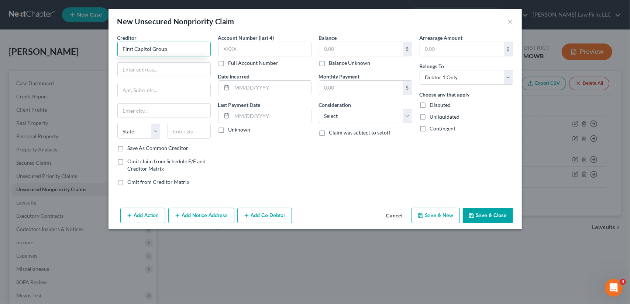
type input "First Capitol Group"
type input "10719 Newton aVenue"
type input "64134"
type input "Kansas City"
select select "26"
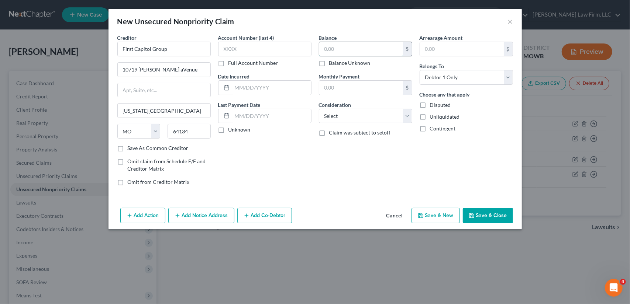
click at [339, 45] on input "text" at bounding box center [361, 49] width 84 height 14
type input "4,029.00"
click at [447, 217] on button "Save & New" at bounding box center [435, 215] width 48 height 15
type input "0.00"
select select "0"
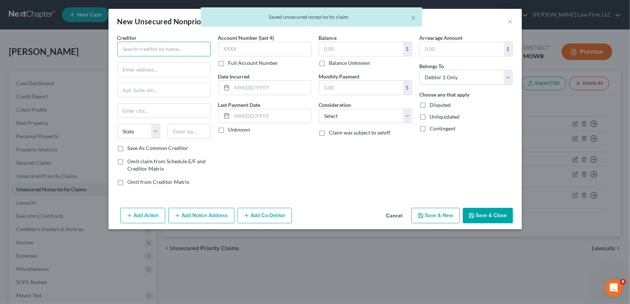
click at [156, 49] on input "text" at bounding box center [163, 49] width 93 height 15
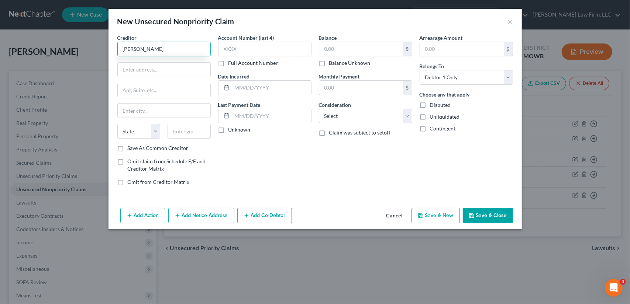
type input "Hunter Warfield"
type input "10719 Newton Avenue"
type input "64134"
type input "Kansas City"
select select "26"
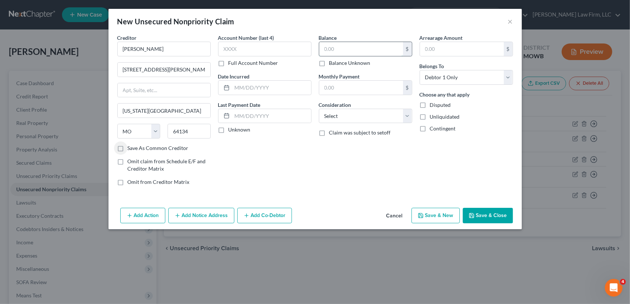
click at [340, 50] on input "text" at bounding box center [361, 49] width 84 height 14
type input "2,900.00"
click at [442, 218] on button "Save & New" at bounding box center [435, 215] width 48 height 15
select select "0"
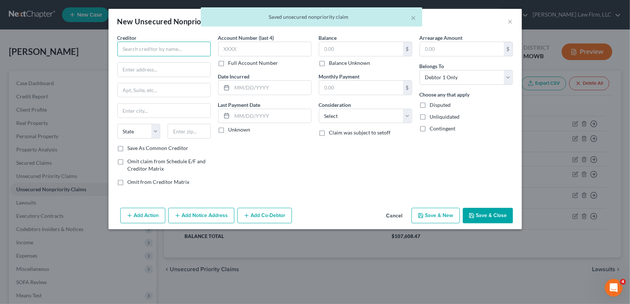
click at [158, 49] on input "text" at bounding box center [163, 49] width 93 height 15
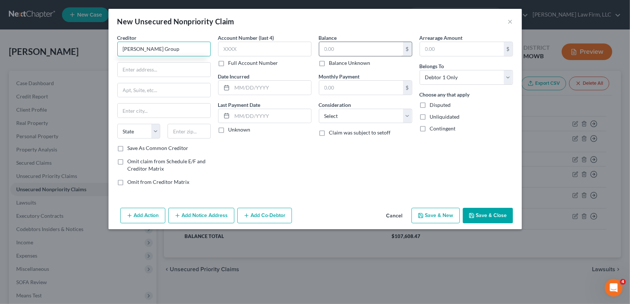
type input "Wilbur Group"
click at [334, 54] on input "text" at bounding box center [361, 49] width 84 height 14
type input "2,810.28"
click at [435, 214] on button "Save & New" at bounding box center [435, 215] width 48 height 15
select select "0"
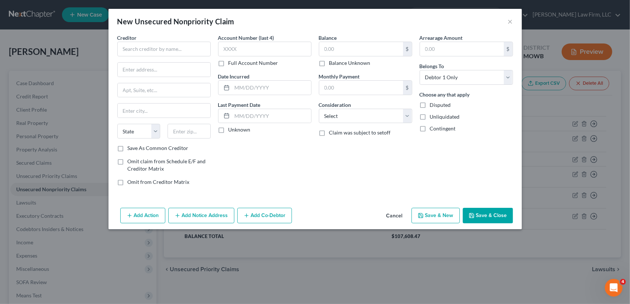
type input "0.00"
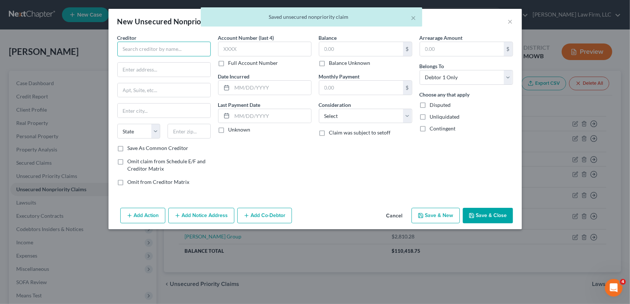
click at [147, 48] on input "text" at bounding box center [163, 49] width 93 height 15
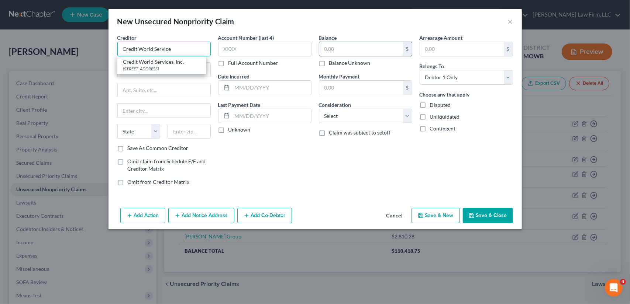
type input "Credit World Service"
click at [336, 49] on input "text" at bounding box center [361, 49] width 84 height 14
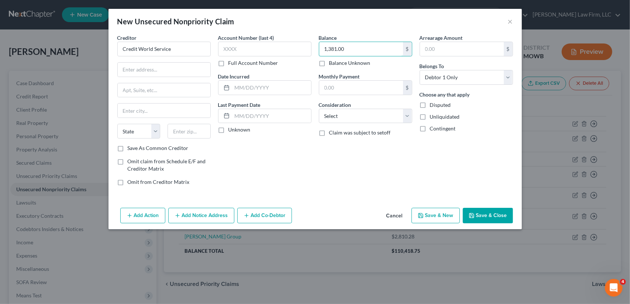
type input "1,381.00"
click at [433, 217] on button "Save & New" at bounding box center [435, 215] width 48 height 15
select select "0"
type input "0.00"
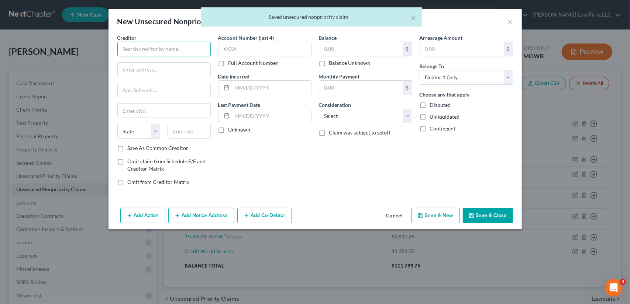
click at [131, 51] on input "text" at bounding box center [163, 49] width 93 height 15
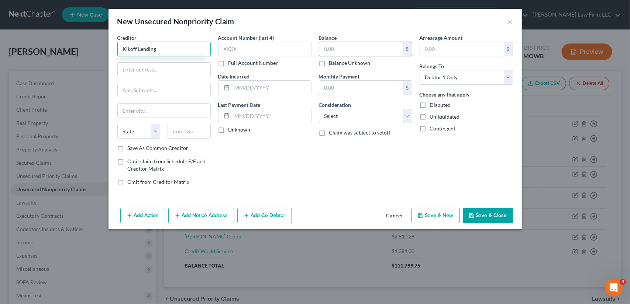
type input "Kikoff Lending"
click at [322, 45] on input "text" at bounding box center [361, 49] width 84 height 14
type input "1,070.00"
click at [365, 117] on select "Select Cable / Satellite Services Collection Agency Credit Card Debt Debt Couns…" at bounding box center [365, 116] width 93 height 15
drag, startPoint x: 495, startPoint y: 158, endPoint x: 398, endPoint y: 248, distance: 132.3
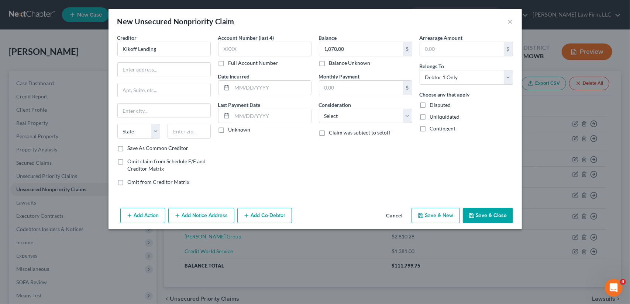
click at [494, 159] on div "Arrearage Amount $ Belongs To * Select Debtor 1 Only Debtor 2 Only Debtor 1 And…" at bounding box center [466, 113] width 101 height 158
click at [431, 212] on button "Save & New" at bounding box center [435, 215] width 48 height 15
select select "0"
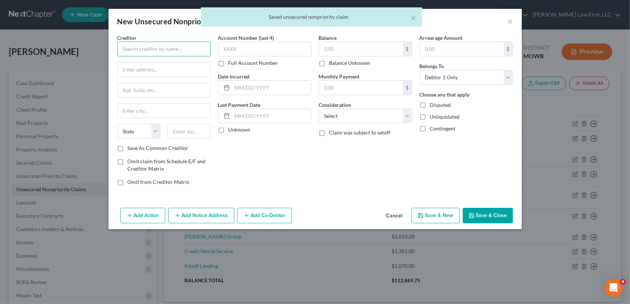
click at [194, 50] on input "text" at bounding box center [163, 49] width 93 height 15
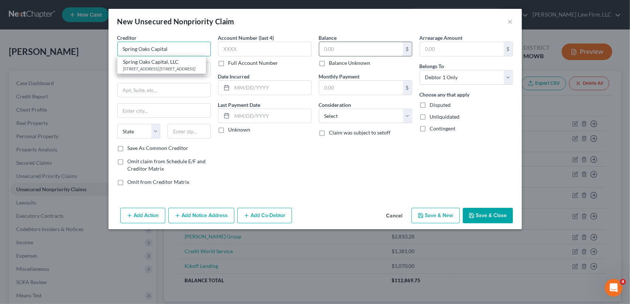
type input "Spring Oaks Capital"
click at [331, 49] on input "text" at bounding box center [361, 49] width 84 height 14
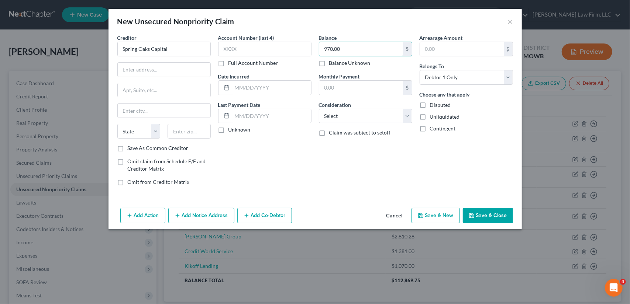
type input "970.00"
click at [446, 212] on button "Save & New" at bounding box center [435, 215] width 48 height 15
select select "0"
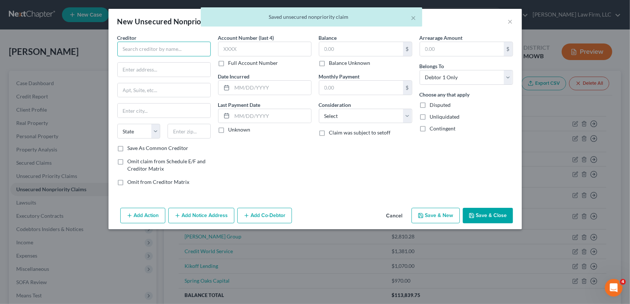
click at [140, 49] on input "text" at bounding box center [163, 49] width 93 height 15
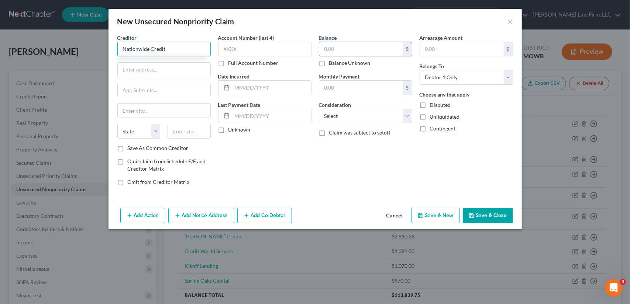
type input "Nationwide Credit"
click at [346, 47] on input "text" at bounding box center [361, 49] width 84 height 14
type input "616.00"
click at [482, 217] on button "Save & Close" at bounding box center [488, 215] width 50 height 15
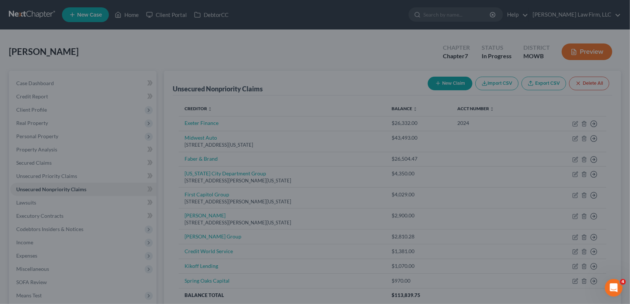
type input "0.00"
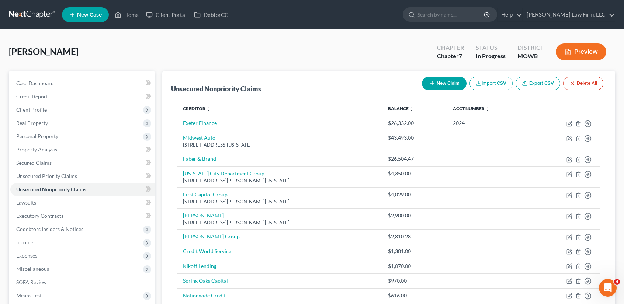
click at [446, 84] on button "New Claim" at bounding box center [444, 84] width 45 height 14
select select "0"
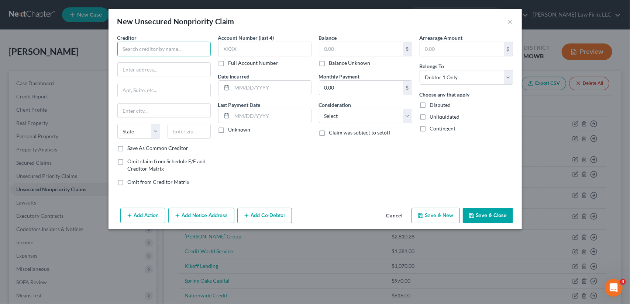
click at [140, 49] on input "text" at bounding box center [163, 49] width 93 height 15
type input "Visa FInance"
click at [339, 53] on input "text" at bounding box center [361, 49] width 84 height 14
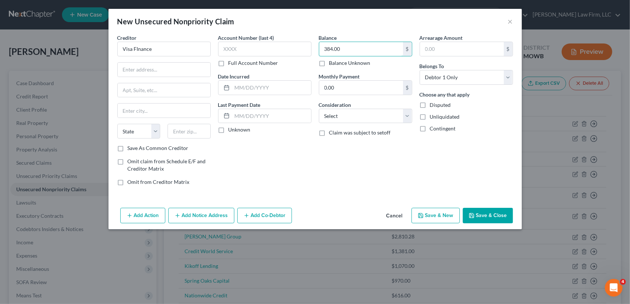
type input "384.00"
click at [449, 214] on button "Save & New" at bounding box center [435, 215] width 48 height 15
select select "0"
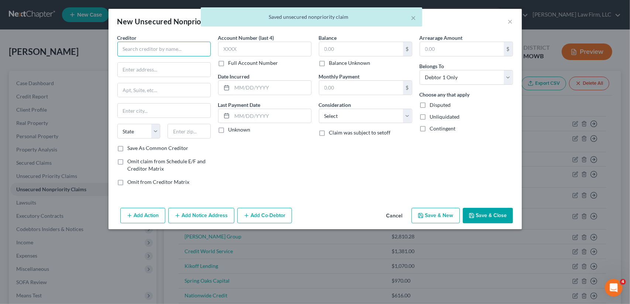
click at [152, 51] on input "text" at bounding box center [163, 49] width 93 height 15
type input "I.C. Systems"
click at [349, 51] on input "text" at bounding box center [361, 49] width 84 height 14
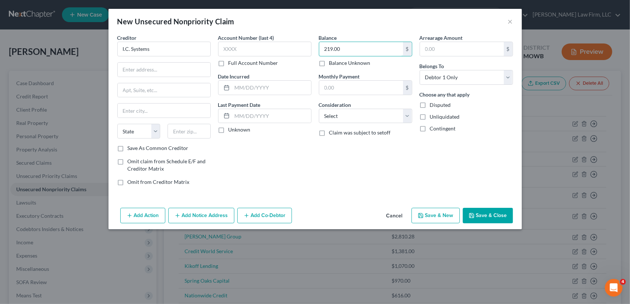
type input "219.00"
click at [478, 215] on button "Save & Close" at bounding box center [488, 215] width 50 height 15
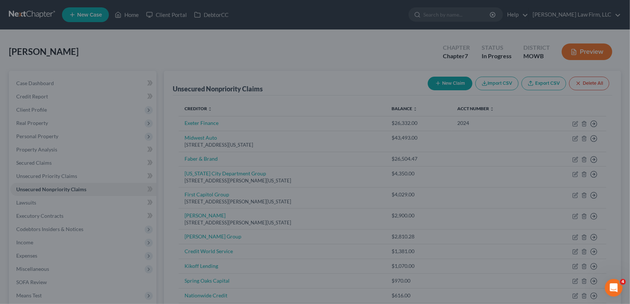
type input "0.00"
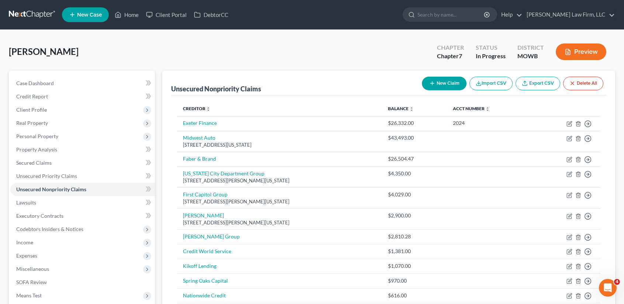
click at [439, 84] on button "New Claim" at bounding box center [444, 84] width 45 height 14
select select "0"
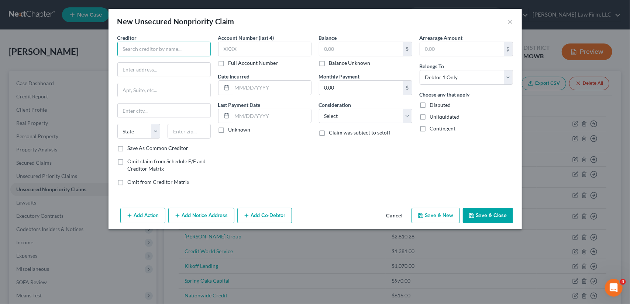
click at [148, 49] on input "text" at bounding box center [163, 49] width 93 height 15
type input "Great Jobs KC"
click at [358, 119] on select "Select Cable / Satellite Services Collection Agency Credit Card Debt Debt Couns…" at bounding box center [365, 116] width 93 height 15
select select "17"
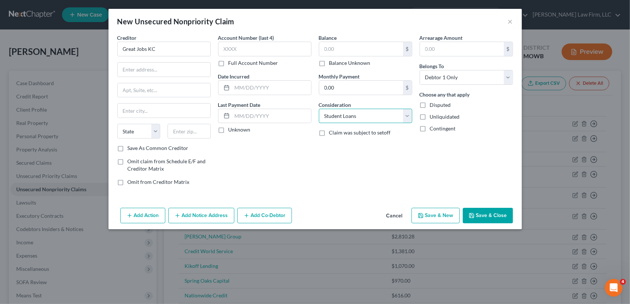
click at [319, 109] on select "Select Cable / Satellite Services Collection Agency Credit Card Debt Debt Couns…" at bounding box center [365, 116] width 93 height 15
click at [502, 214] on button "Save & Close" at bounding box center [488, 215] width 50 height 15
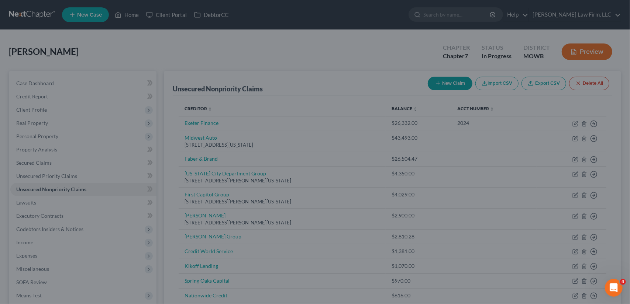
type input "0.00"
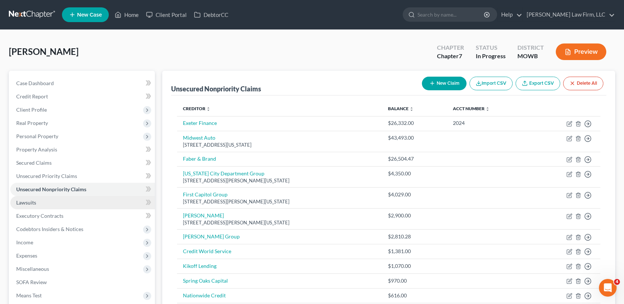
drag, startPoint x: 45, startPoint y: 199, endPoint x: 49, endPoint y: 199, distance: 3.7
click at [45, 199] on link "Lawsuits" at bounding box center [82, 202] width 145 height 13
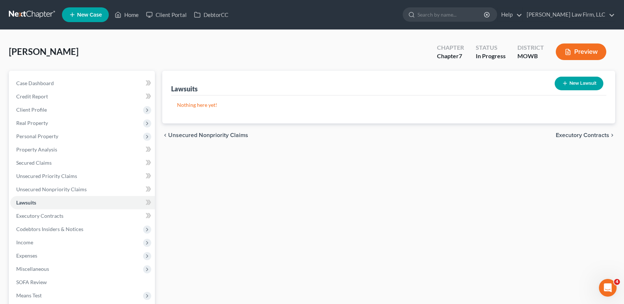
click at [588, 82] on button "New Lawsuit" at bounding box center [579, 84] width 49 height 14
select select "0"
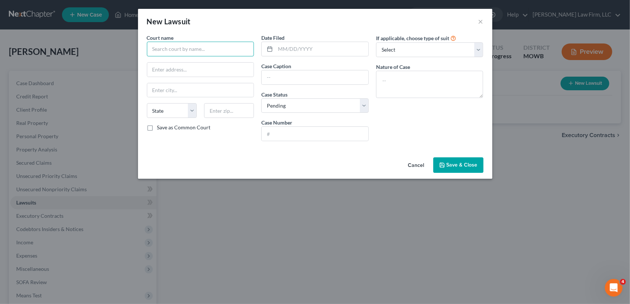
click at [207, 48] on input "text" at bounding box center [200, 49] width 107 height 15
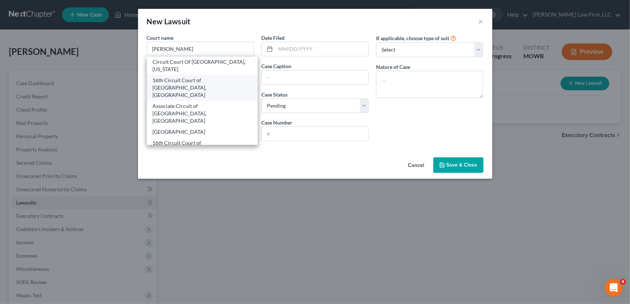
click at [196, 82] on div "16th Circuit Court of Jackson County, MO" at bounding box center [202, 88] width 99 height 22
type input "16th Circuit Court of Jackson County, MO"
type input "415 E. 12th Street"
type input "Kansas City"
select select "26"
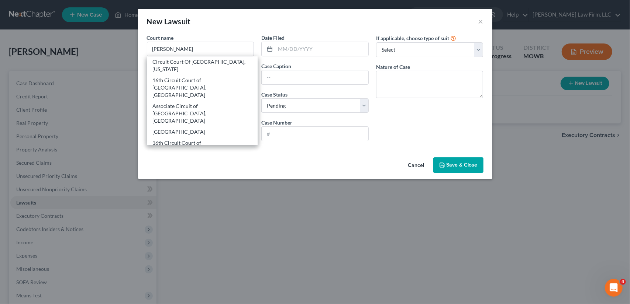
type input "64106"
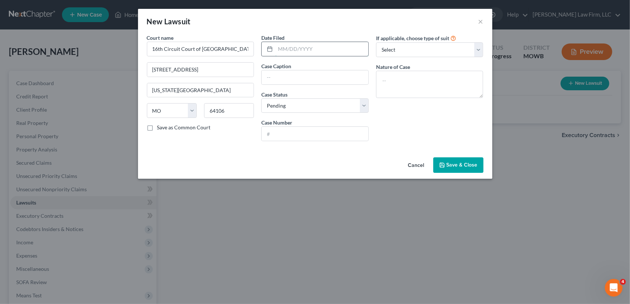
click at [277, 48] on input "text" at bounding box center [321, 49] width 93 height 14
type input "08/31/2023"
click at [418, 82] on textarea at bounding box center [429, 84] width 107 height 27
type textarea "Breach of Contract"
click at [270, 78] on input "text" at bounding box center [315, 77] width 107 height 14
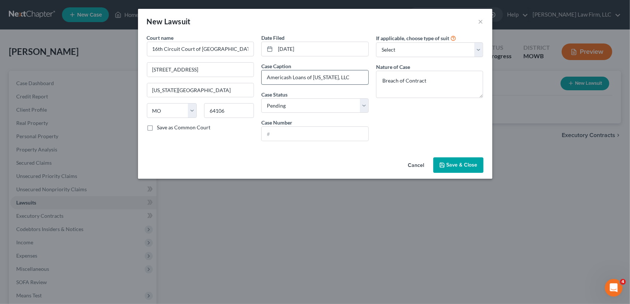
click at [357, 79] on input "Americash Loans of Missouri, LLC" at bounding box center [315, 77] width 107 height 14
type input "Americash Loans of Missouri, LLC v. Diashae Hargrove"
click at [302, 102] on select "Select Pending On Appeal Concluded" at bounding box center [314, 106] width 107 height 15
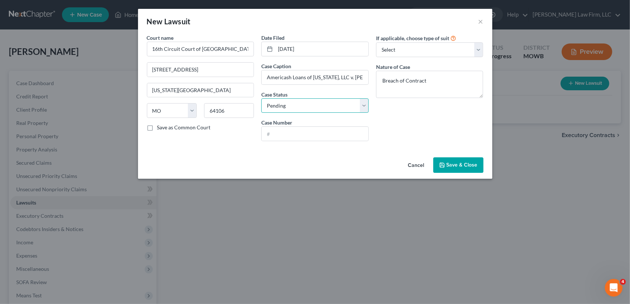
select select "2"
click at [261, 99] on select "Select Pending On Appeal Concluded" at bounding box center [314, 106] width 107 height 15
click at [285, 133] on input "text" at bounding box center [315, 134] width 107 height 14
type input "2316-CV23207"
click at [439, 83] on textarea "Breach of Contract" at bounding box center [429, 84] width 107 height 27
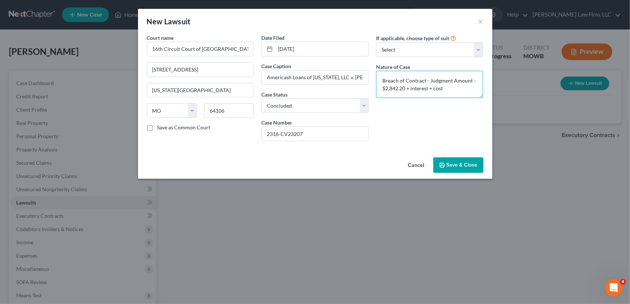
type textarea "Breach of Contract - Judgment Amount - $2,842.20 + interest + cost"
click at [460, 168] on button "Save & Close" at bounding box center [458, 165] width 50 height 15
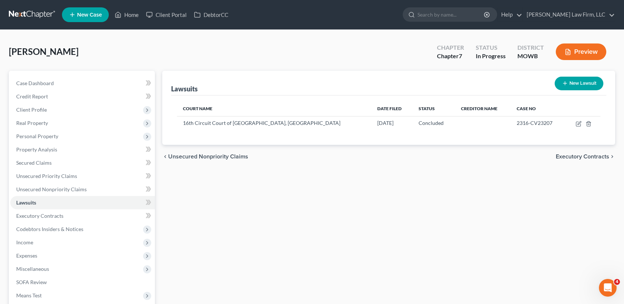
click at [588, 83] on button "New Lawsuit" at bounding box center [579, 84] width 49 height 14
select select "0"
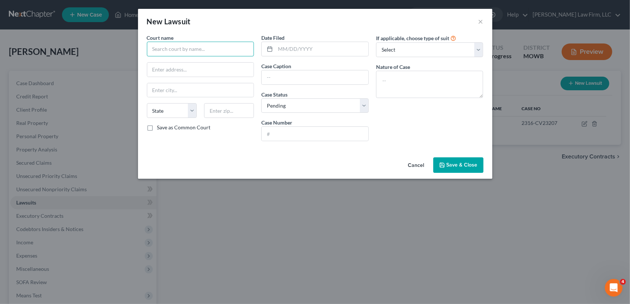
click at [203, 48] on input "text" at bounding box center [200, 49] width 107 height 15
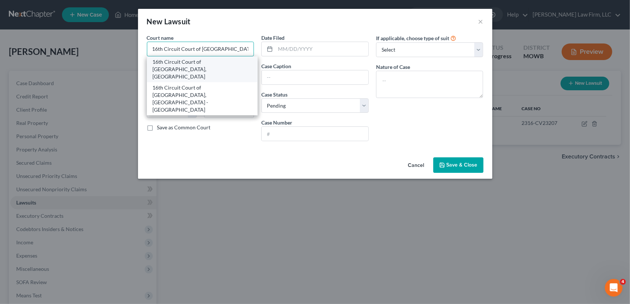
type input "16th Circuit Court of Jackson County, MO"
click at [175, 63] on div "16th Circuit Court of Jackson County, MO" at bounding box center [202, 69] width 99 height 22
type input "415 E. 12th Street"
type input "Kansas City"
select select "26"
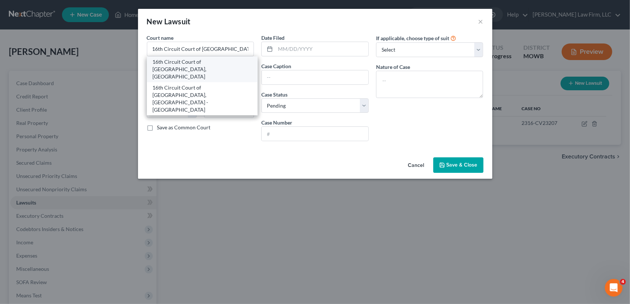
type input "64106"
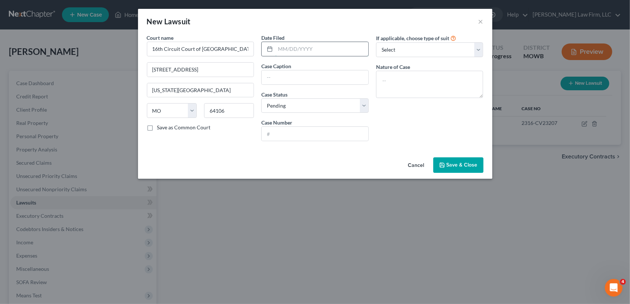
click at [294, 49] on input "text" at bounding box center [321, 49] width 93 height 14
type input "07/10/2024"
click at [289, 80] on input "text" at bounding box center [315, 77] width 107 height 14
type input "Joseph Darian v. Diashae Hargrove, et al."
click at [396, 81] on textarea at bounding box center [429, 84] width 107 height 27
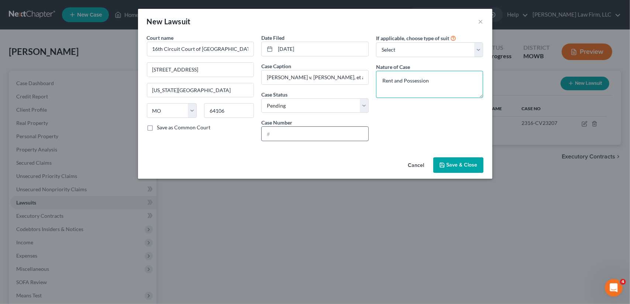
type textarea "Rent and Possession"
click at [303, 133] on input "text" at bounding box center [315, 134] width 107 height 14
type input "2416-CV19154"
click at [452, 163] on span "Save & Close" at bounding box center [461, 165] width 31 height 6
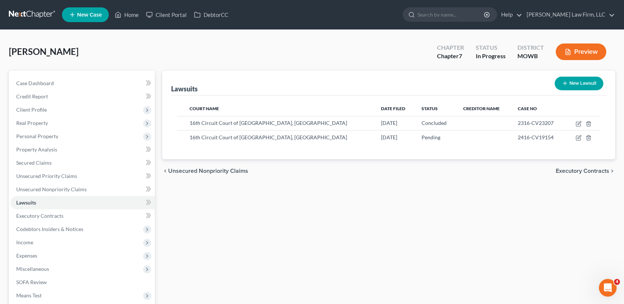
click at [576, 84] on button "New Lawsuit" at bounding box center [579, 84] width 49 height 14
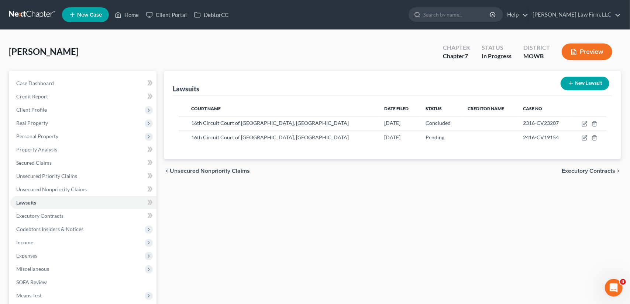
select select "0"
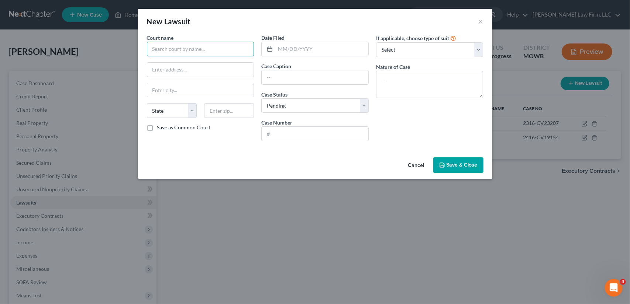
click at [169, 51] on input "text" at bounding box center [200, 49] width 107 height 15
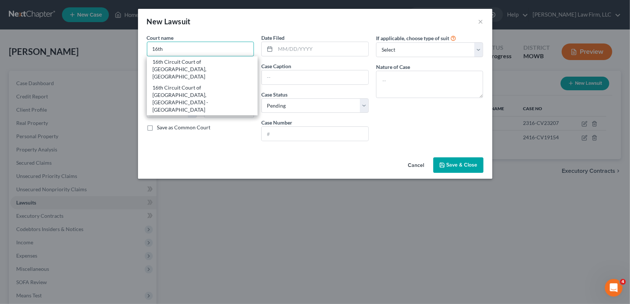
type input "16th Circuit Court of Jackson County, MO"
type input "415 E. 12th Street"
type input "Kansas City"
select select "26"
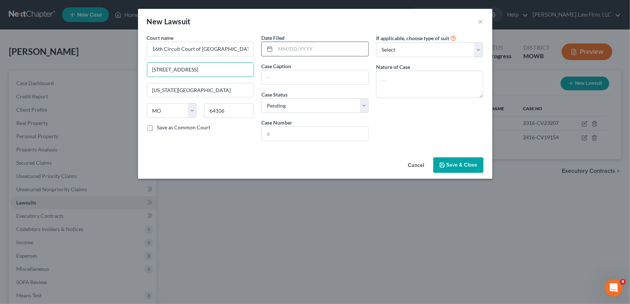
click at [296, 49] on input "text" at bounding box center [321, 49] width 93 height 14
click at [371, 71] on div "Date Filed 12/19/2018 Case Caption Bela Properties, LLC v. Diashae Hargrove, et…" at bounding box center [315, 90] width 115 height 113
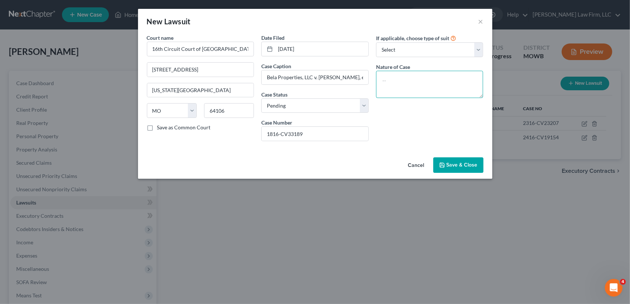
click at [422, 83] on textarea at bounding box center [429, 84] width 107 height 27
click at [441, 82] on textarea "Landlord Complaint" at bounding box center [429, 84] width 107 height 27
click at [454, 164] on span "Save & Close" at bounding box center [461, 165] width 31 height 6
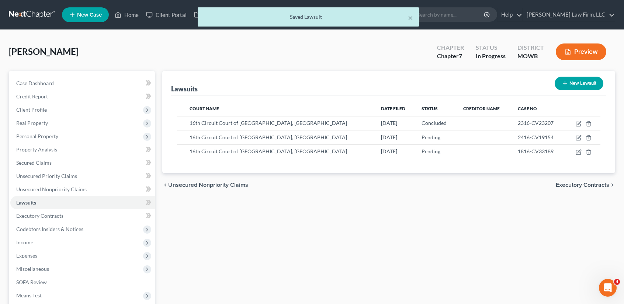
click at [581, 86] on button "New Lawsuit" at bounding box center [579, 84] width 49 height 14
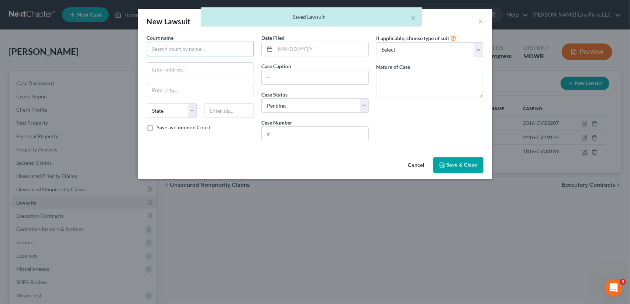
click at [154, 48] on input "text" at bounding box center [200, 49] width 107 height 15
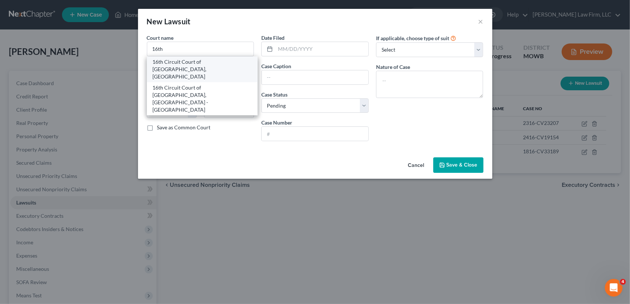
click at [172, 65] on div "16th Circuit Court of Jackson County, MO" at bounding box center [202, 69] width 99 height 22
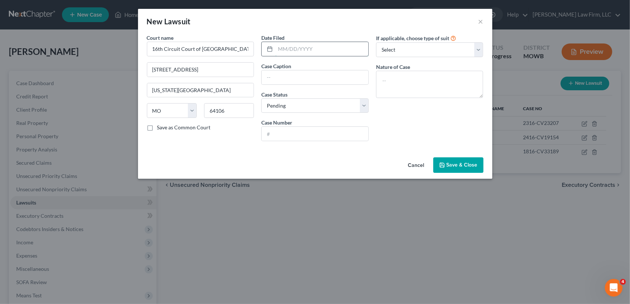
click at [282, 50] on input "text" at bounding box center [321, 49] width 93 height 14
click at [296, 48] on input "text" at bounding box center [321, 49] width 93 height 14
click at [381, 78] on textarea at bounding box center [429, 84] width 107 height 27
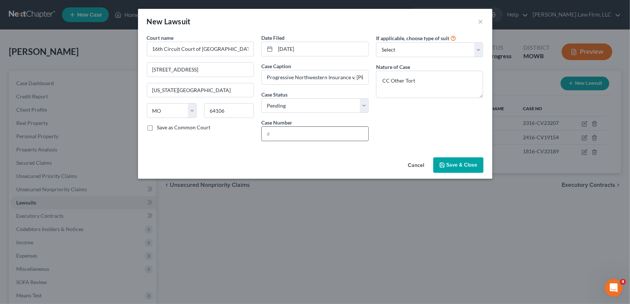
click at [298, 135] on input "text" at bounding box center [315, 134] width 107 height 14
click at [437, 81] on textarea "CC Other Tort" at bounding box center [429, 84] width 107 height 27
click at [361, 107] on select "Select Pending On Appeal Concluded" at bounding box center [314, 106] width 107 height 15
click at [261, 99] on select "Select Pending On Appeal Concluded" at bounding box center [314, 106] width 107 height 15
click at [458, 162] on span "Save & Close" at bounding box center [461, 165] width 31 height 6
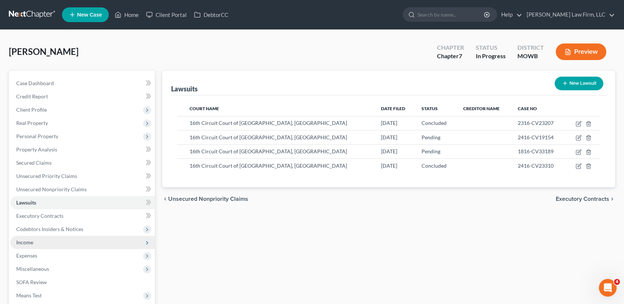
drag, startPoint x: 31, startPoint y: 244, endPoint x: 45, endPoint y: 236, distance: 16.2
click at [31, 244] on span "Income" at bounding box center [24, 242] width 17 height 6
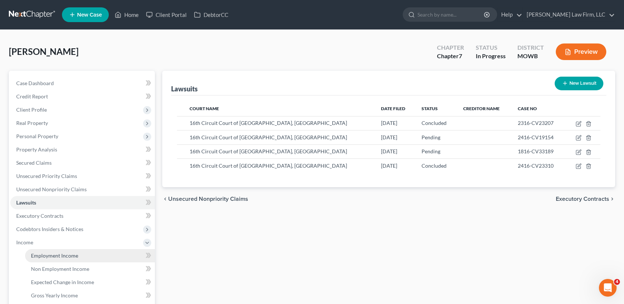
click at [76, 256] on span "Employment Income" at bounding box center [54, 256] width 47 height 6
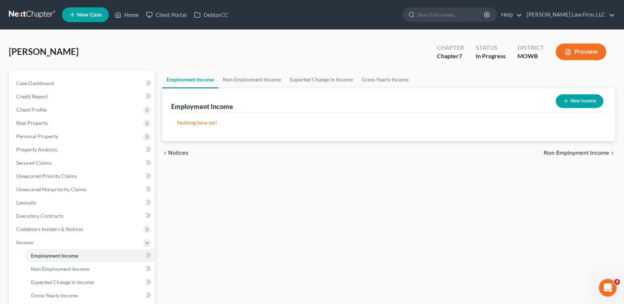
click at [579, 100] on button "New Income" at bounding box center [580, 101] width 48 height 14
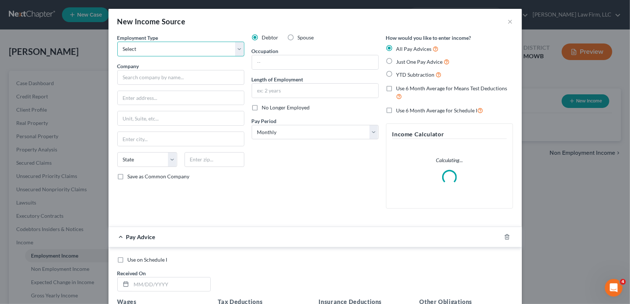
click at [169, 47] on select "Select Full or Part Time Employment Self Employment" at bounding box center [180, 49] width 127 height 15
click at [117, 42] on select "Select Full or Part Time Employment Self Employment" at bounding box center [180, 49] width 127 height 15
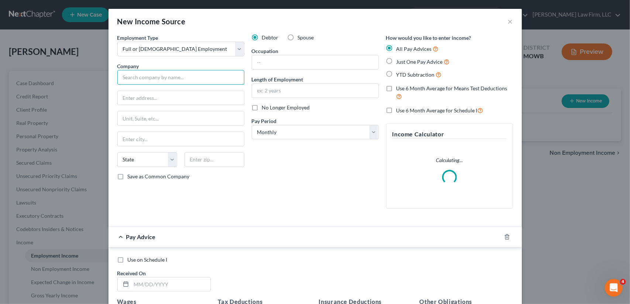
click at [162, 79] on input "text" at bounding box center [180, 77] width 127 height 15
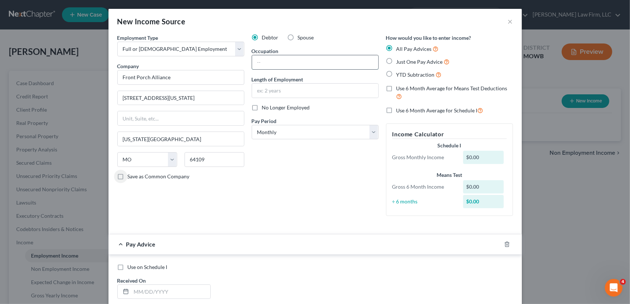
click at [281, 63] on input "text" at bounding box center [315, 62] width 126 height 14
click at [276, 132] on select "Select Monthly Twice Monthly Every Other Week Weekly" at bounding box center [315, 132] width 127 height 15
click at [252, 125] on select "Select Monthly Twice Monthly Every Other Week Weekly" at bounding box center [315, 132] width 127 height 15
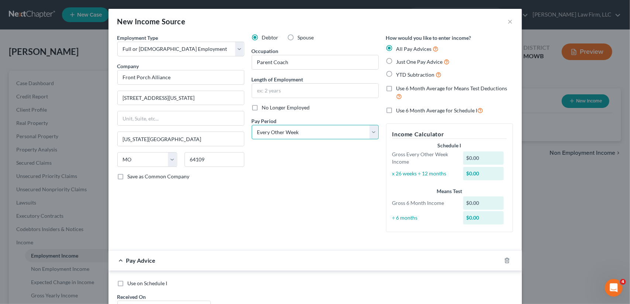
scroll to position [197, 0]
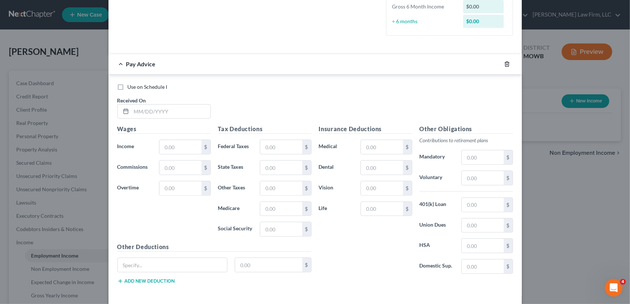
click at [505, 63] on icon "button" at bounding box center [506, 64] width 3 height 5
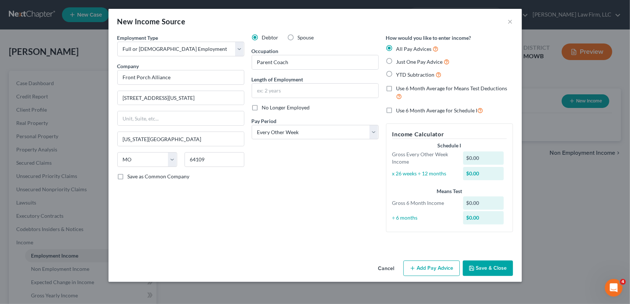
click at [498, 269] on button "Save & Close" at bounding box center [488, 268] width 50 height 15
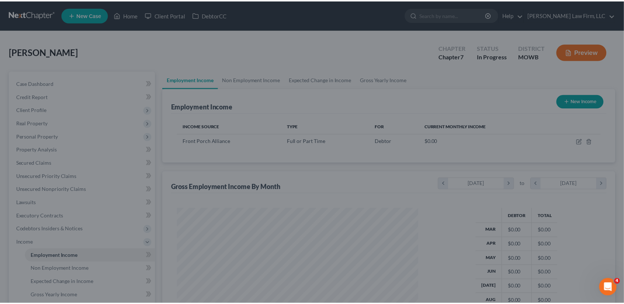
scroll to position [131, 255]
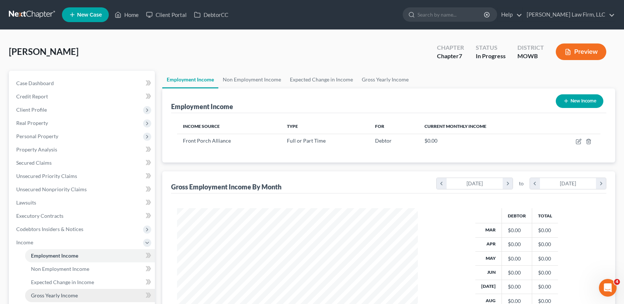
click at [65, 291] on link "Gross Yearly Income" at bounding box center [90, 295] width 130 height 13
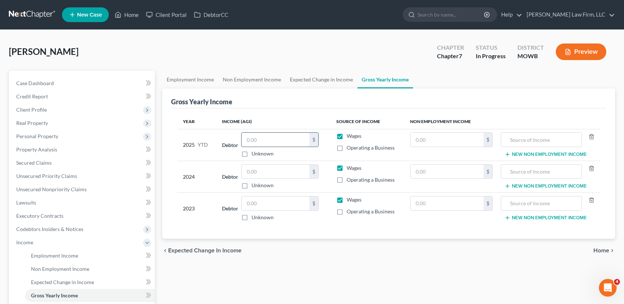
click at [259, 136] on input "text" at bounding box center [276, 140] width 68 height 14
click at [599, 250] on span "Home" at bounding box center [602, 251] width 16 height 6
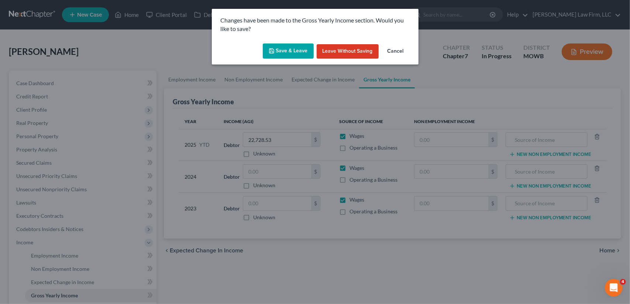
click at [301, 54] on button "Save & Leave" at bounding box center [288, 51] width 51 height 15
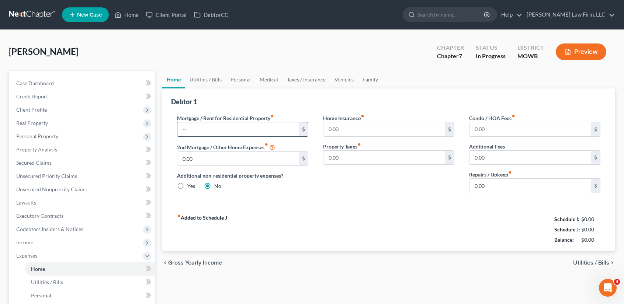
click at [193, 130] on input "text" at bounding box center [238, 129] width 122 height 14
click at [215, 82] on link "Utilities / Bills" at bounding box center [205, 80] width 41 height 18
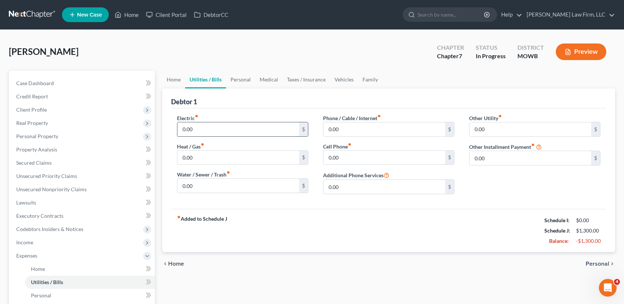
click at [193, 133] on input "0.00" at bounding box center [238, 129] width 122 height 14
click at [204, 158] on input "0.00" at bounding box center [238, 158] width 122 height 14
click at [341, 127] on input "0.00" at bounding box center [385, 129] width 122 height 14
click at [342, 154] on input "0.00" at bounding box center [385, 158] width 122 height 14
drag, startPoint x: 236, startPoint y: 79, endPoint x: 232, endPoint y: 87, distance: 9.9
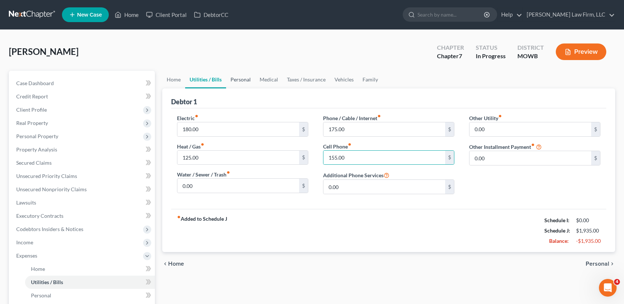
click at [236, 79] on link "Personal" at bounding box center [240, 80] width 29 height 18
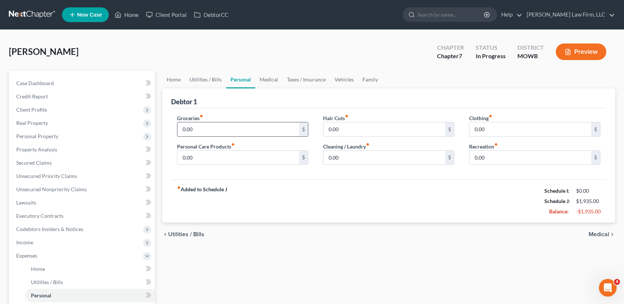
click at [199, 126] on input "0.00" at bounding box center [238, 129] width 122 height 14
click at [219, 156] on input "0.00" at bounding box center [238, 158] width 122 height 14
click at [489, 131] on input "0.00" at bounding box center [531, 129] width 122 height 14
click at [489, 160] on input "0.00" at bounding box center [531, 158] width 122 height 14
click at [277, 82] on link "Medical" at bounding box center [268, 80] width 27 height 18
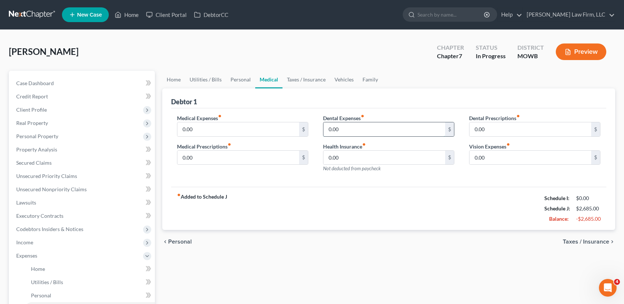
click at [345, 129] on input "0.00" at bounding box center [385, 129] width 122 height 14
click at [317, 79] on link "Taxes / Insurance" at bounding box center [307, 80] width 48 height 18
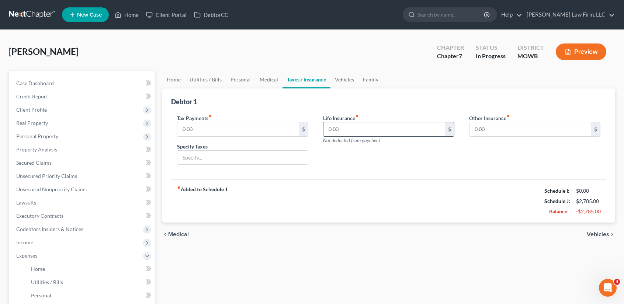
click at [342, 129] on input "0.00" at bounding box center [385, 129] width 122 height 14
click at [335, 78] on link "Vehicles" at bounding box center [345, 80] width 28 height 18
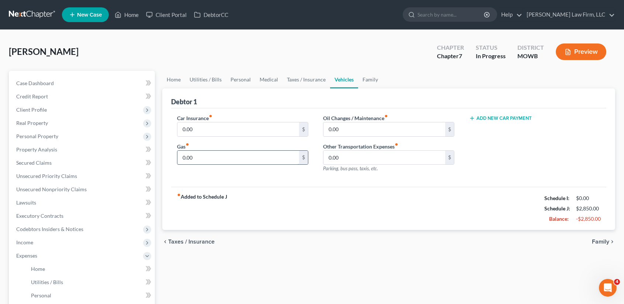
click at [216, 156] on input "0.00" at bounding box center [238, 158] width 122 height 14
click at [201, 126] on input "0.00" at bounding box center [238, 129] width 122 height 14
click at [502, 118] on button "Add New Car Payment" at bounding box center [500, 118] width 63 height 6
drag, startPoint x: 489, startPoint y: 127, endPoint x: 487, endPoint y: 130, distance: 4.3
click at [488, 128] on input "text" at bounding box center [525, 129] width 110 height 14
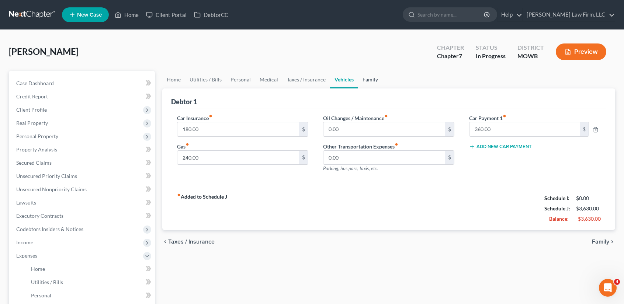
drag, startPoint x: 363, startPoint y: 79, endPoint x: 356, endPoint y: 83, distance: 8.1
click at [363, 79] on link "Family" at bounding box center [370, 80] width 24 height 18
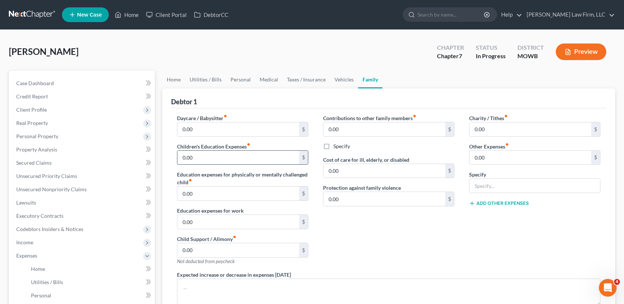
click at [203, 159] on input "0.00" at bounding box center [238, 158] width 122 height 14
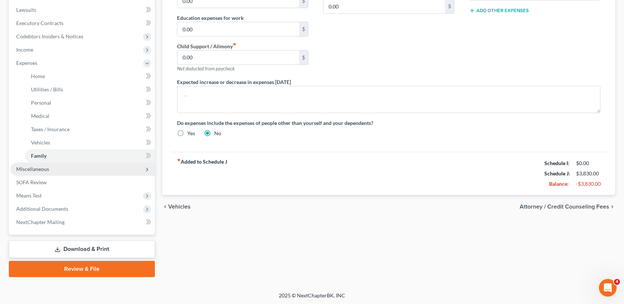
click at [38, 166] on span "Miscellaneous" at bounding box center [32, 169] width 33 height 6
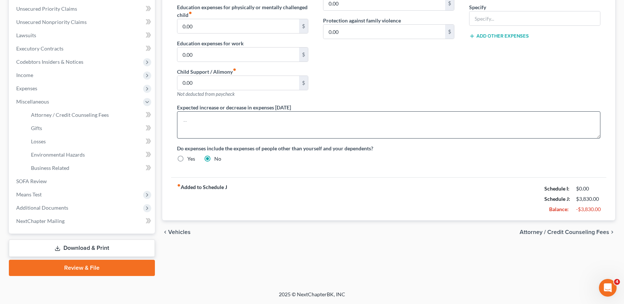
scroll to position [166, 0]
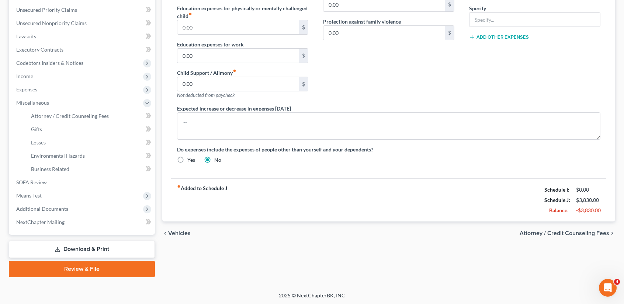
click at [576, 231] on span "Attorney / Credit Counseling Fees" at bounding box center [565, 234] width 90 height 6
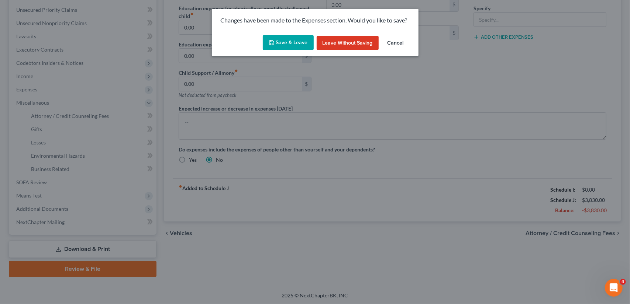
click at [294, 39] on button "Save & Leave" at bounding box center [288, 42] width 51 height 15
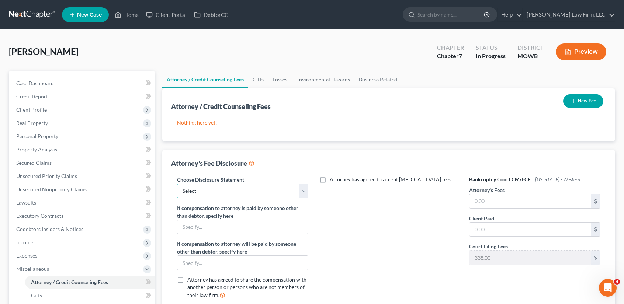
click at [301, 190] on select "Select Kansas Chapter 13 Kansas Chapter 7 Missouri Chapter 13 Missouri Chapter 7" at bounding box center [242, 191] width 131 height 15
click at [177, 184] on select "Select Kansas Chapter 13 Kansas Chapter 7 Missouri Chapter 13 Missouri Chapter 7" at bounding box center [242, 191] width 131 height 15
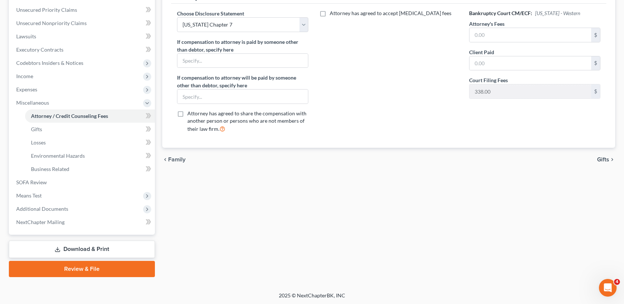
click at [604, 158] on span "Gifts" at bounding box center [603, 160] width 12 height 6
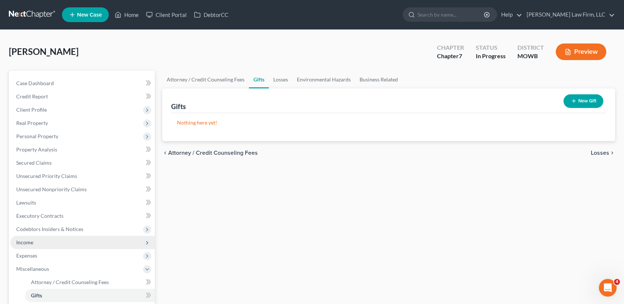
click at [52, 239] on span "Income" at bounding box center [82, 242] width 145 height 13
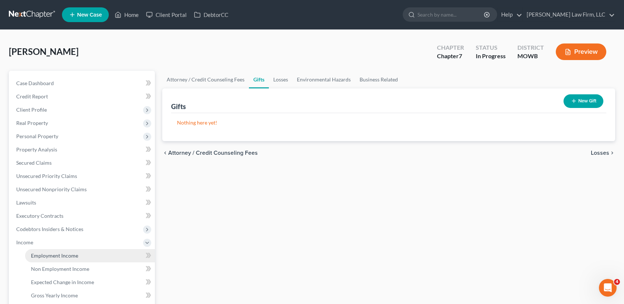
click at [60, 253] on span "Employment Income" at bounding box center [54, 256] width 47 height 6
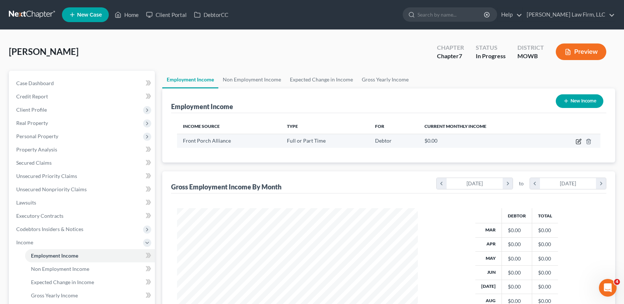
click at [576, 141] on icon "button" at bounding box center [579, 142] width 6 height 6
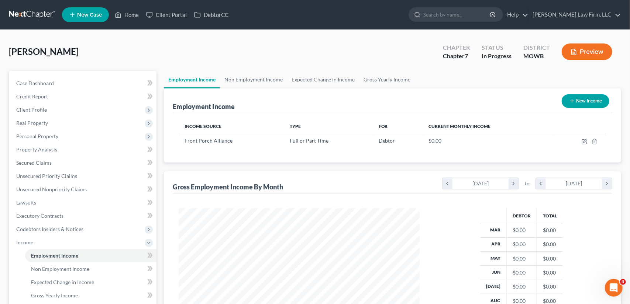
scroll to position [131, 258]
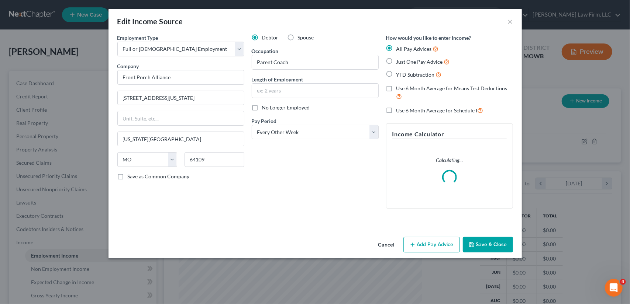
click at [446, 246] on button "Add Pay Advice" at bounding box center [431, 244] width 56 height 15
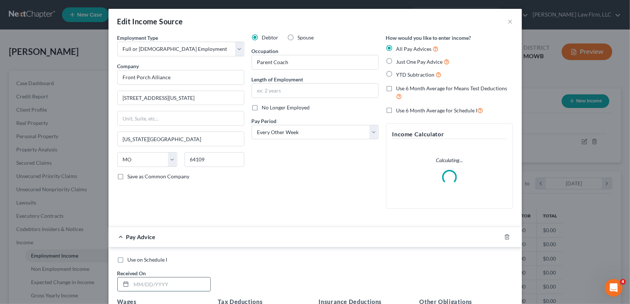
click at [167, 288] on input "text" at bounding box center [170, 285] width 79 height 14
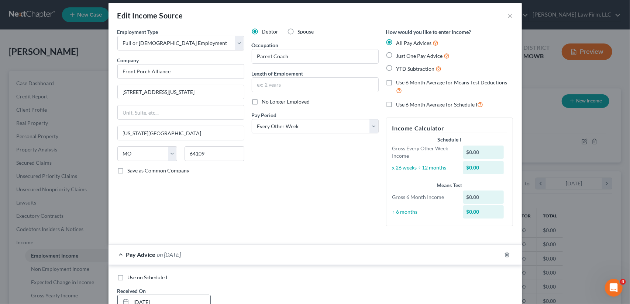
scroll to position [190, 0]
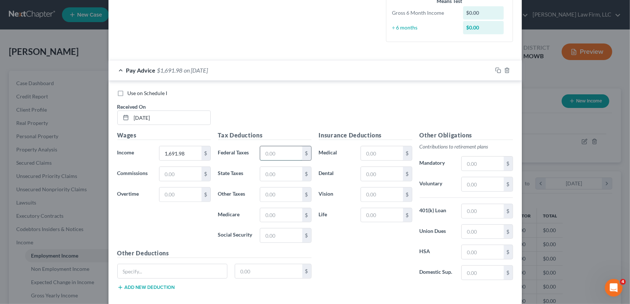
click at [275, 151] on input "text" at bounding box center [281, 153] width 42 height 14
click at [265, 233] on input "text" at bounding box center [281, 236] width 42 height 14
click at [270, 214] on input "text" at bounding box center [281, 215] width 42 height 14
click at [276, 171] on input "text" at bounding box center [281, 174] width 42 height 14
click at [283, 193] on input "text" at bounding box center [281, 195] width 42 height 14
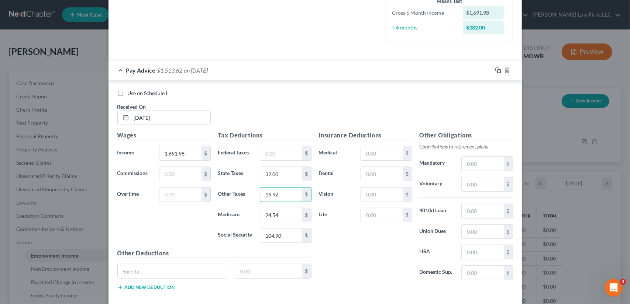
click at [495, 68] on icon "button" at bounding box center [498, 71] width 6 height 6
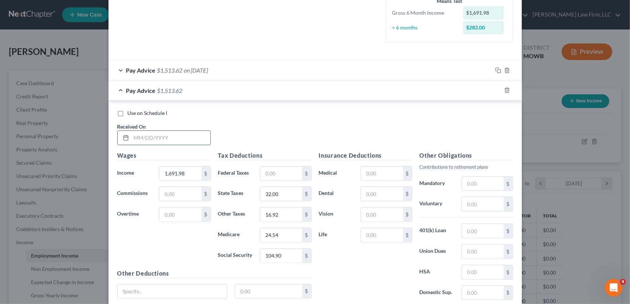
click at [148, 135] on input "text" at bounding box center [170, 138] width 79 height 14
click at [285, 217] on input "16.92" at bounding box center [281, 215] width 42 height 14
click at [495, 90] on icon "button" at bounding box center [498, 90] width 6 height 6
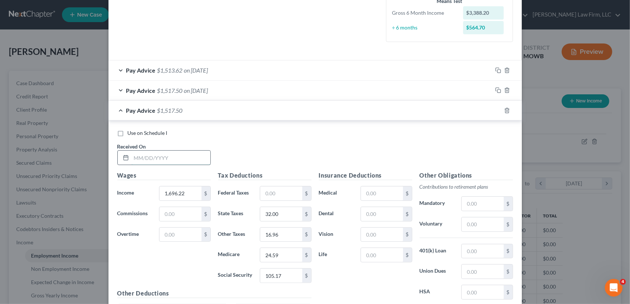
click at [140, 160] on input "text" at bounding box center [170, 158] width 79 height 14
click at [282, 253] on input "24.59" at bounding box center [281, 255] width 42 height 14
click at [284, 237] on input "16.96" at bounding box center [281, 235] width 42 height 14
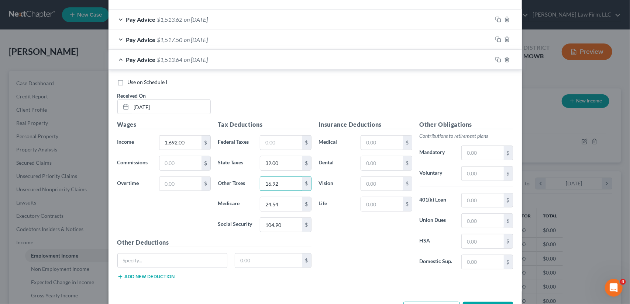
scroll to position [266, 0]
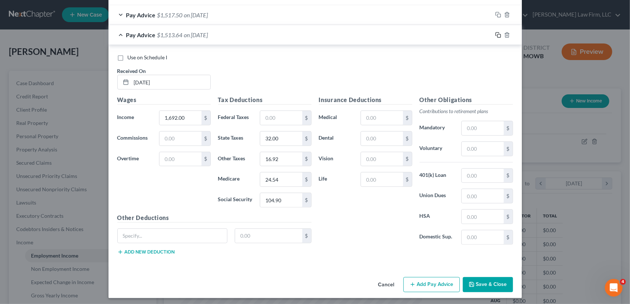
click at [495, 33] on icon "button" at bounding box center [498, 35] width 6 height 6
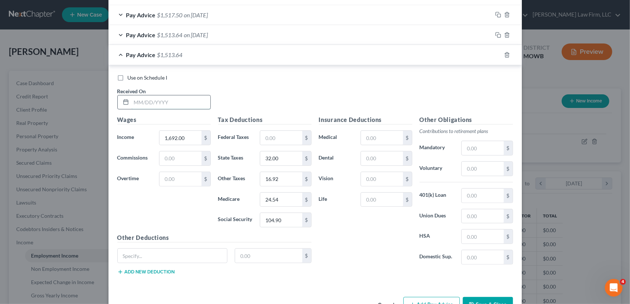
click at [147, 99] on input "text" at bounding box center [170, 103] width 79 height 14
click at [489, 297] on button "Save & Close" at bounding box center [488, 304] width 50 height 15
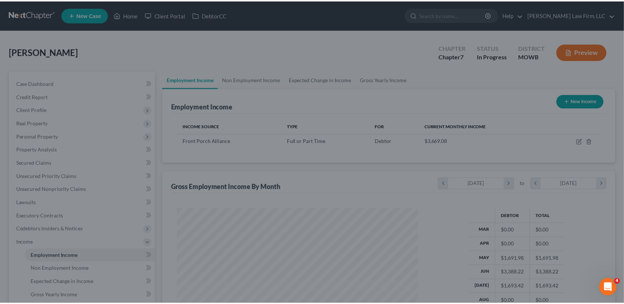
scroll to position [368812, 368687]
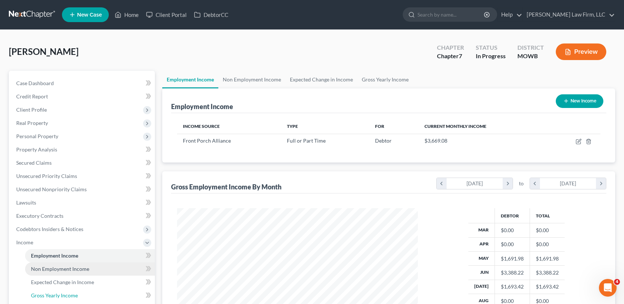
drag, startPoint x: 51, startPoint y: 295, endPoint x: 139, endPoint y: 269, distance: 92.6
click at [51, 295] on span "Gross Yearly Income" at bounding box center [54, 296] width 47 height 6
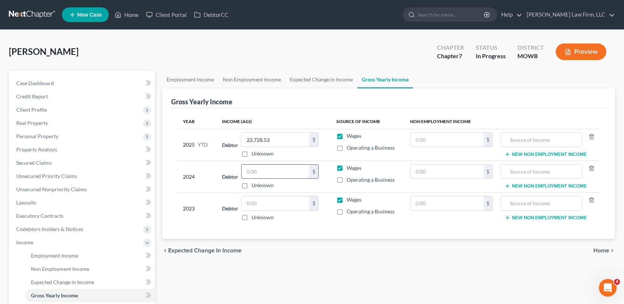
click at [267, 170] on input "text" at bounding box center [276, 172] width 68 height 14
click at [265, 200] on input "text" at bounding box center [276, 204] width 68 height 14
click at [125, 18] on link "Home" at bounding box center [126, 14] width 31 height 13
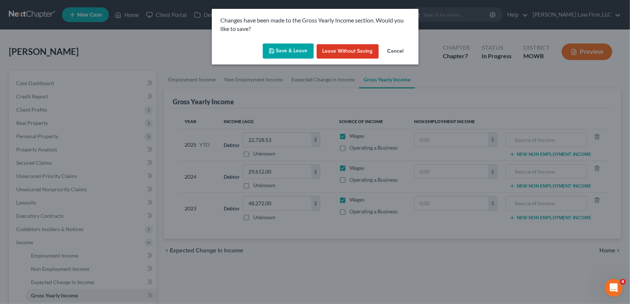
click at [294, 51] on button "Save & Leave" at bounding box center [288, 51] width 51 height 15
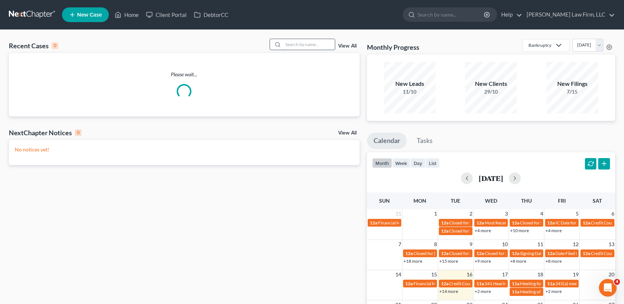
click at [315, 47] on input "search" at bounding box center [309, 44] width 52 height 11
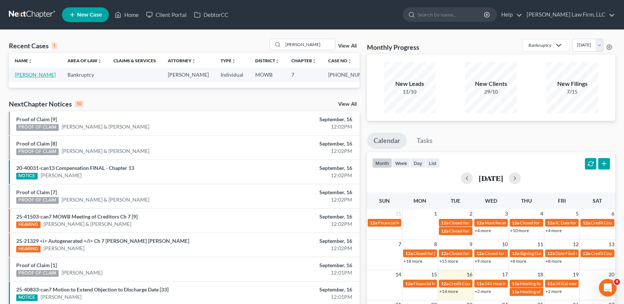
click at [23, 78] on link "Denham, Nathan" at bounding box center [35, 75] width 41 height 6
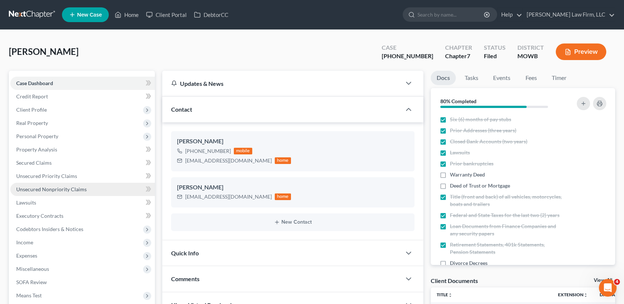
scroll to position [3848, 0]
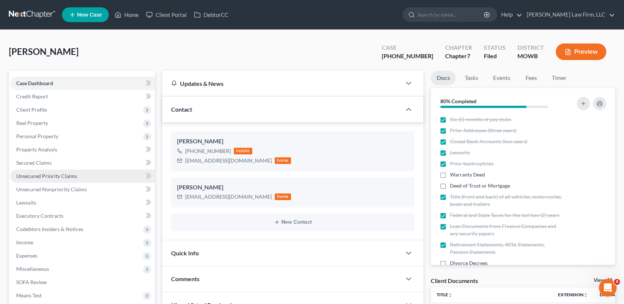
click at [43, 177] on span "Unsecured Priority Claims" at bounding box center [46, 176] width 61 height 6
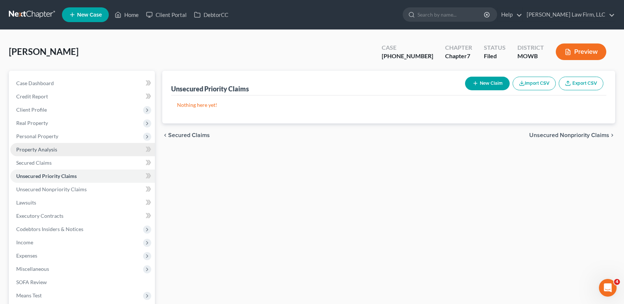
click at [42, 149] on span "Property Analysis" at bounding box center [36, 149] width 41 height 6
